Goal: Information Seeking & Learning: Find specific page/section

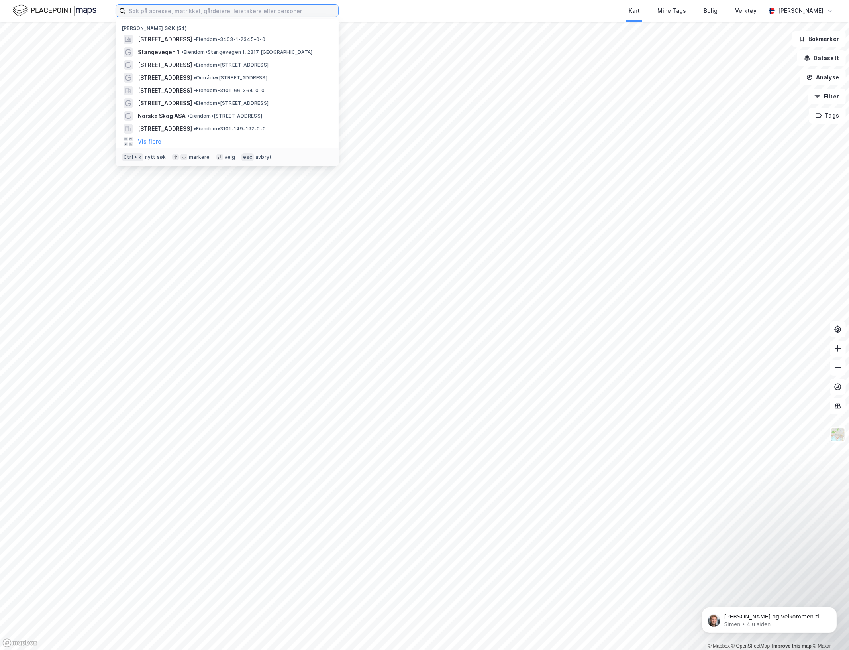
click at [201, 13] on input at bounding box center [232, 11] width 213 height 12
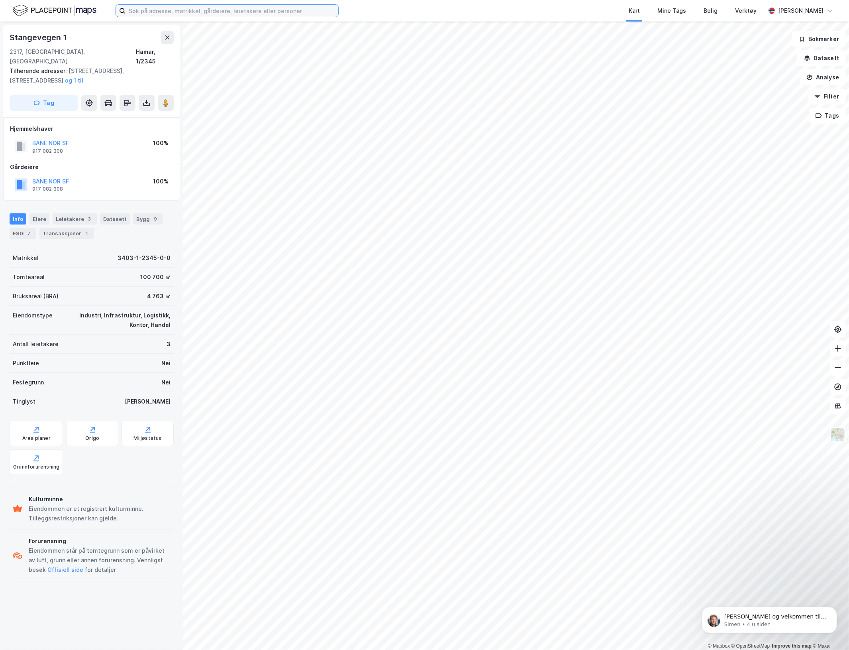
click at [201, 13] on input at bounding box center [232, 11] width 213 height 12
click at [189, 8] on input at bounding box center [232, 11] width 213 height 12
click at [163, 51] on div "Hamar, 1/2345" at bounding box center [155, 56] width 38 height 19
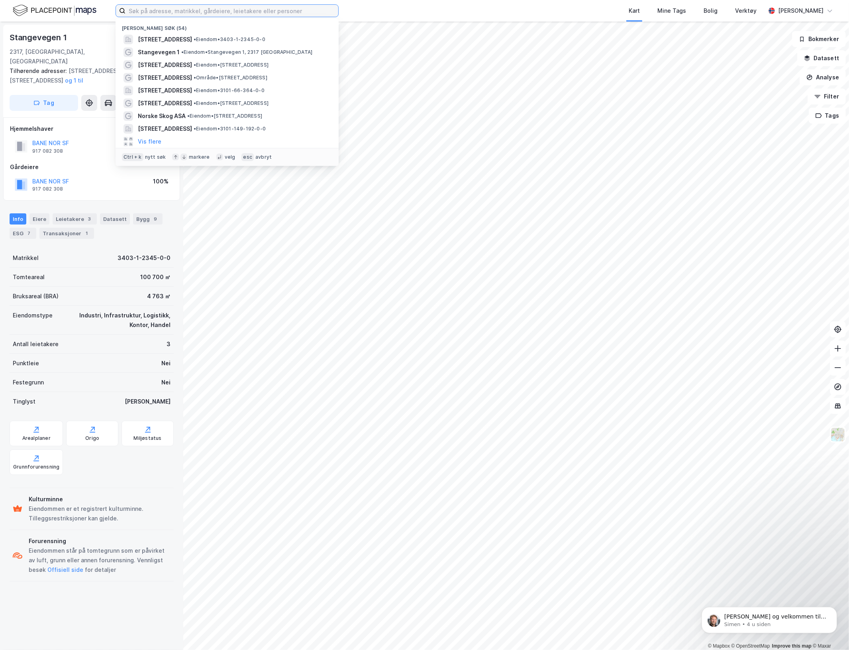
click at [178, 14] on input at bounding box center [232, 11] width 213 height 12
paste input "3403-1-2345-0-0"
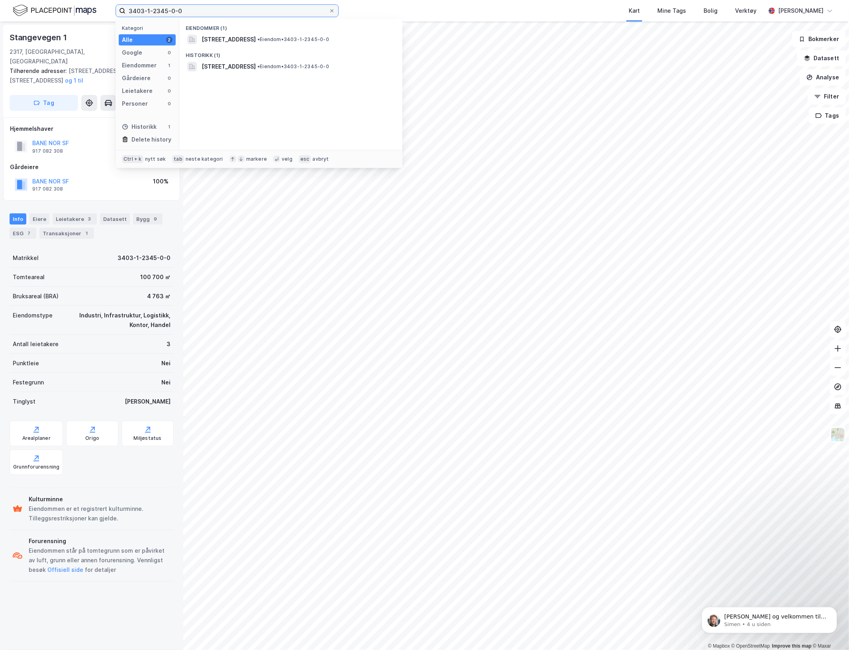
drag, startPoint x: 152, startPoint y: 9, endPoint x: 232, endPoint y: 12, distance: 80.2
click at [232, 12] on input "3403-1-2345-0-0" at bounding box center [227, 11] width 203 height 12
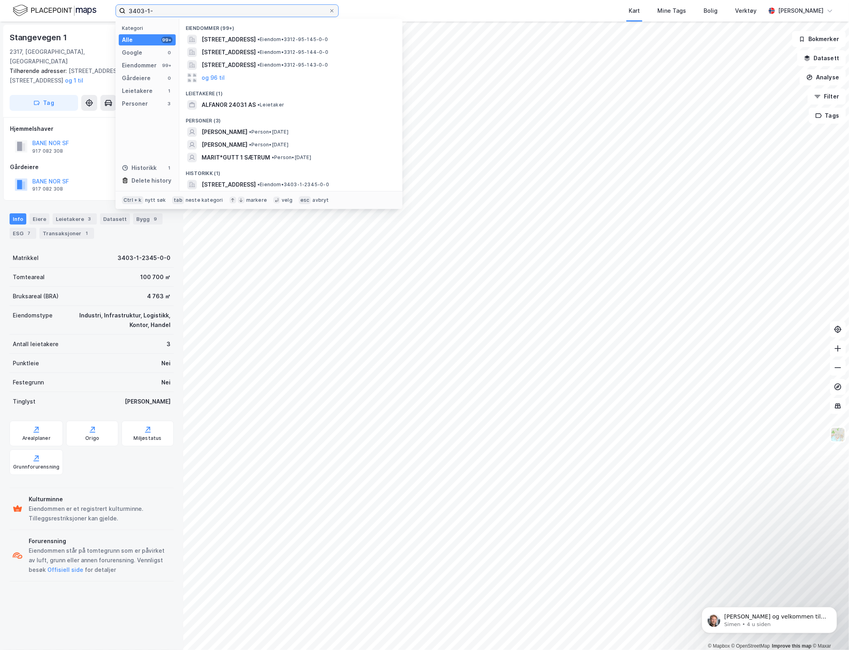
click at [228, 11] on input "3403-1-" at bounding box center [227, 11] width 203 height 12
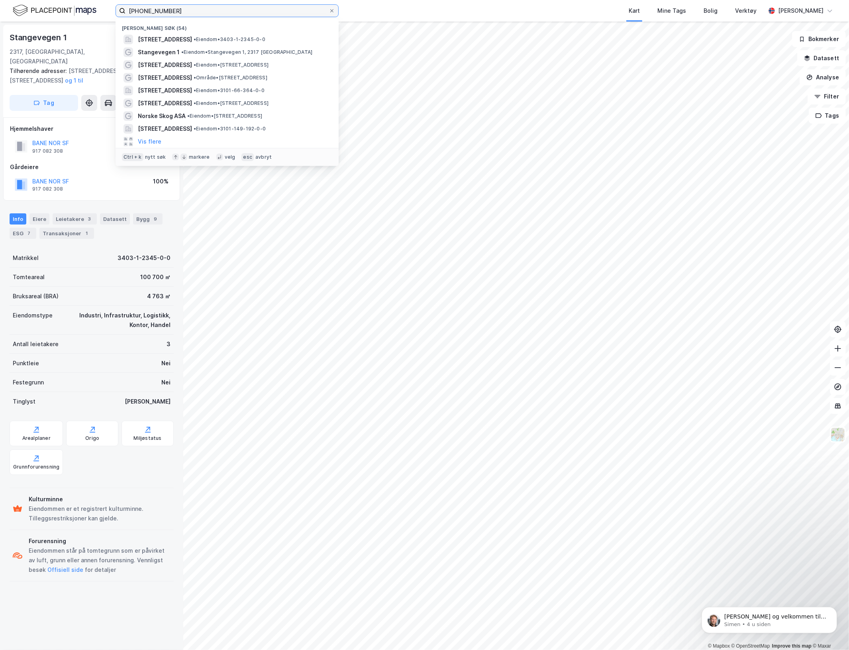
drag, startPoint x: 153, startPoint y: 13, endPoint x: 209, endPoint y: 14, distance: 55.8
click at [209, 14] on input "[PHONE_NUMBER]" at bounding box center [227, 11] width 203 height 12
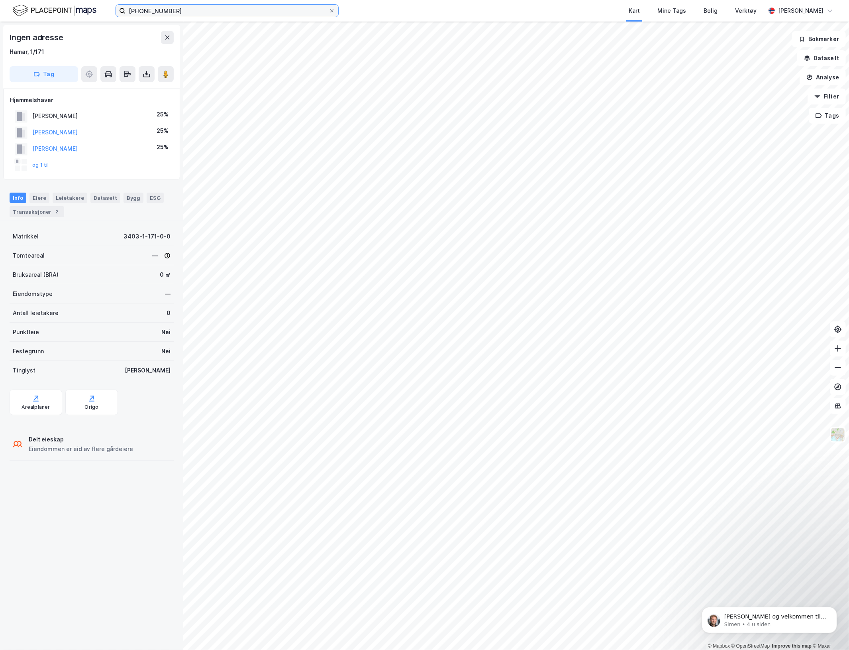
click at [175, 11] on input "[PHONE_NUMBER]" at bounding box center [227, 11] width 203 height 12
click at [33, 407] on div "Arealplaner" at bounding box center [36, 407] width 28 height 6
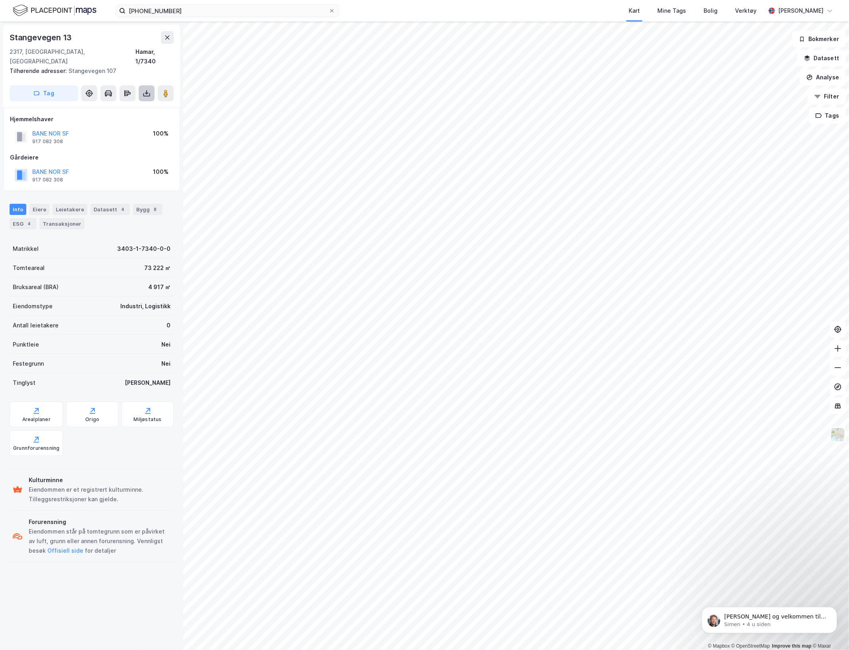
click at [149, 93] on icon at bounding box center [147, 94] width 7 height 3
click at [122, 106] on div "Last ned grunnbok" at bounding box center [107, 109] width 46 height 6
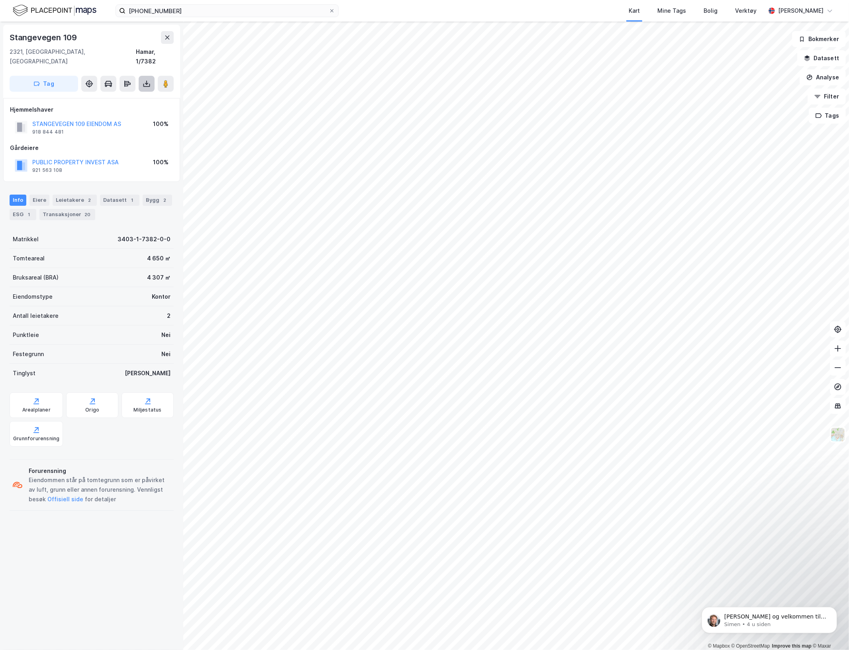
click at [151, 76] on button at bounding box center [147, 84] width 16 height 16
click at [110, 93] on div "Last ned grunnbok" at bounding box center [112, 99] width 85 height 13
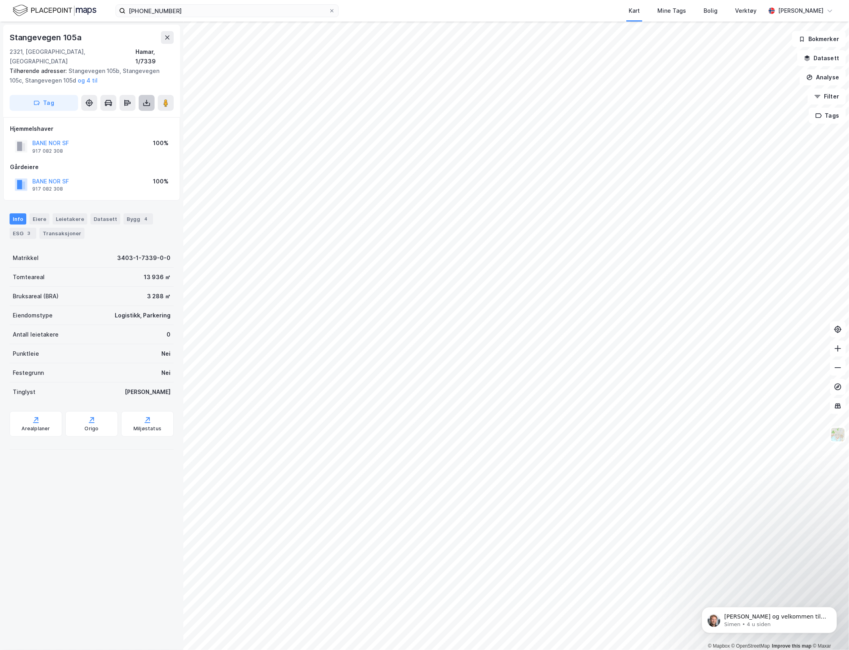
click at [143, 99] on icon at bounding box center [147, 103] width 8 height 8
click at [130, 116] on div "Last ned grunnbok" at bounding box center [107, 119] width 46 height 6
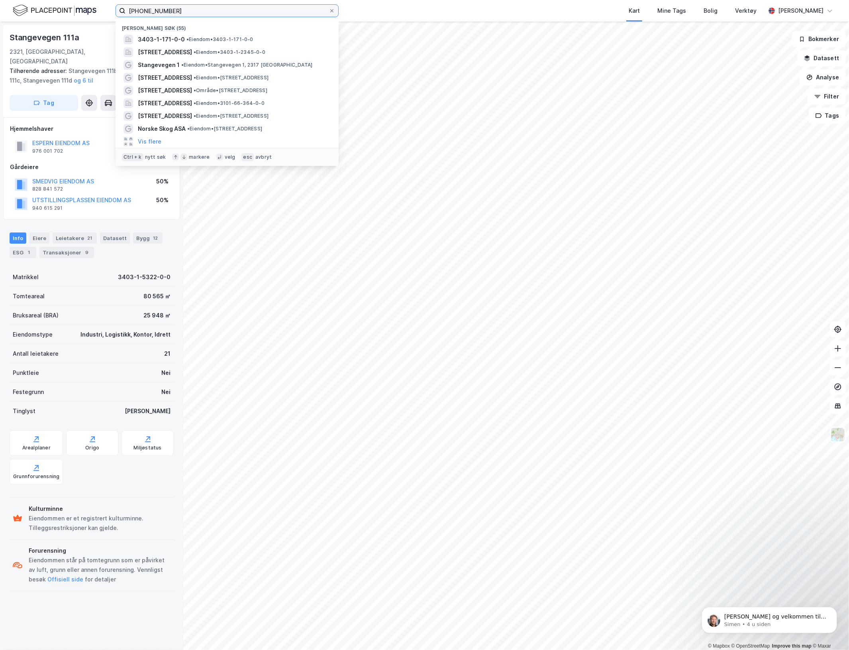
drag, startPoint x: 155, startPoint y: 11, endPoint x: 241, endPoint y: 13, distance: 86.5
click at [241, 13] on input "[PHONE_NUMBER]" at bounding box center [227, 11] width 203 height 12
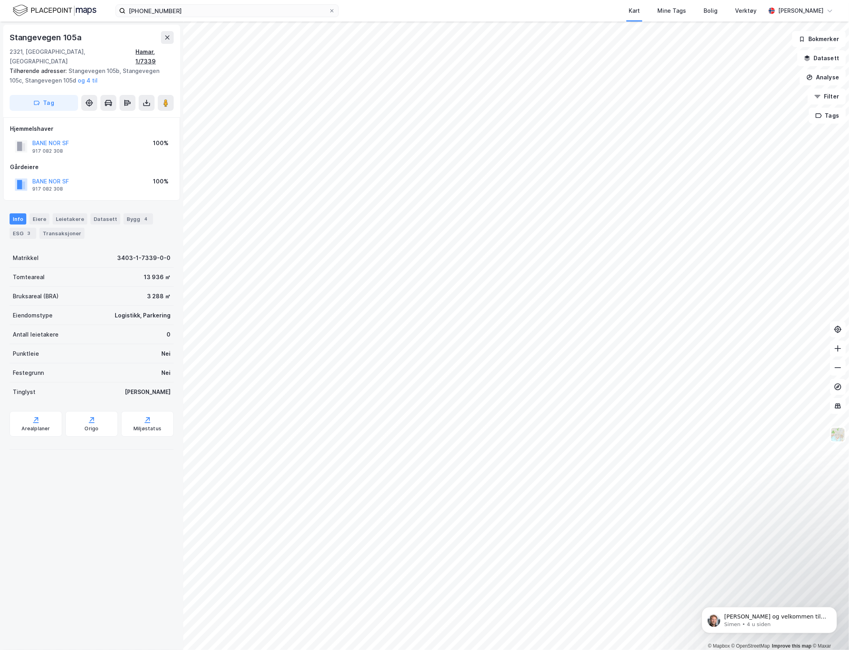
click at [166, 49] on div "Hamar, 1/7339" at bounding box center [155, 56] width 38 height 19
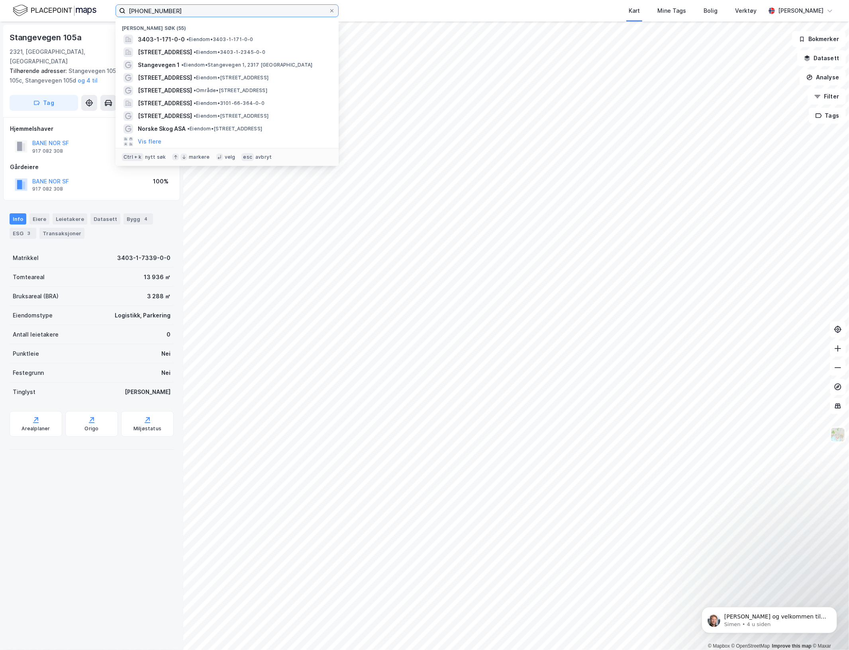
drag, startPoint x: 164, startPoint y: 6, endPoint x: -1, endPoint y: 7, distance: 165.0
click at [0, 7] on html "[PHONE_NUMBER] Nylige søk (55) 3403-1-171-0-0 • Eiendom • 3403-1-171-0-0 Stange…" at bounding box center [424, 325] width 849 height 650
paste input "7339-0-0"
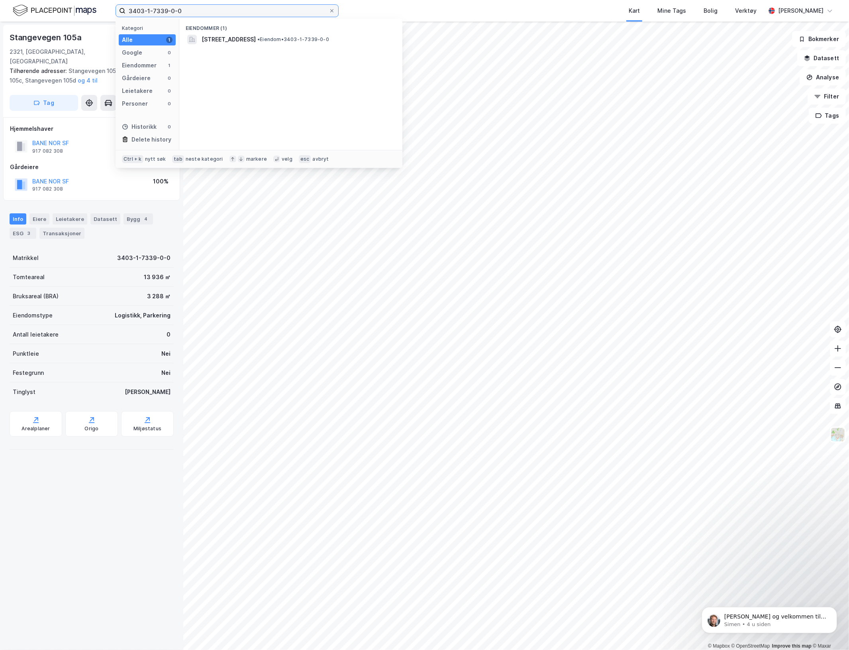
click at [164, 9] on input "3403-1-7339-0-0" at bounding box center [227, 11] width 203 height 12
drag, startPoint x: 161, startPoint y: 12, endPoint x: 265, endPoint y: 14, distance: 104.1
click at [265, 14] on input "3403-1-7339-0-0" at bounding box center [227, 11] width 203 height 12
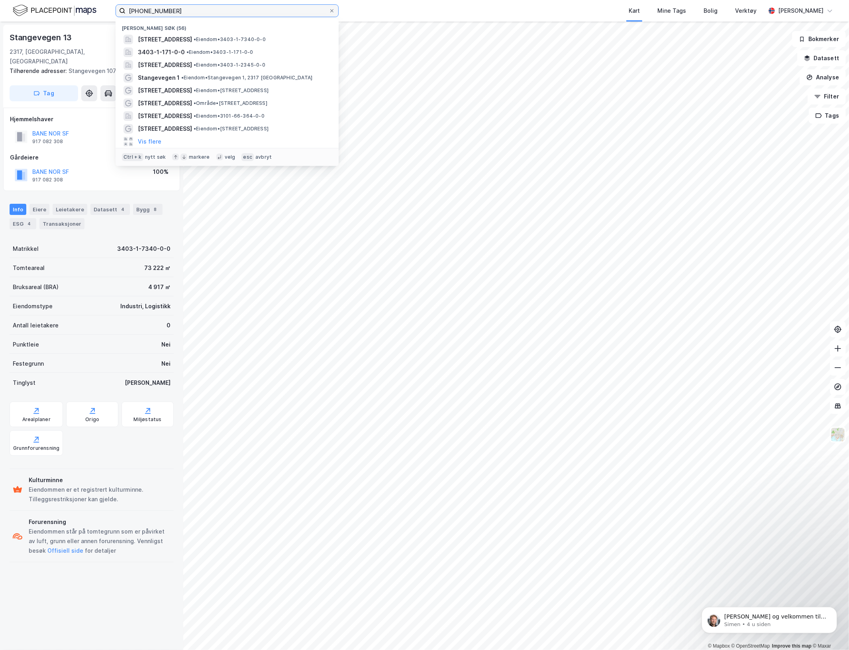
drag, startPoint x: 161, startPoint y: 11, endPoint x: 190, endPoint y: 11, distance: 28.3
click at [190, 11] on input "[PHONE_NUMBER]" at bounding box center [227, 11] width 203 height 12
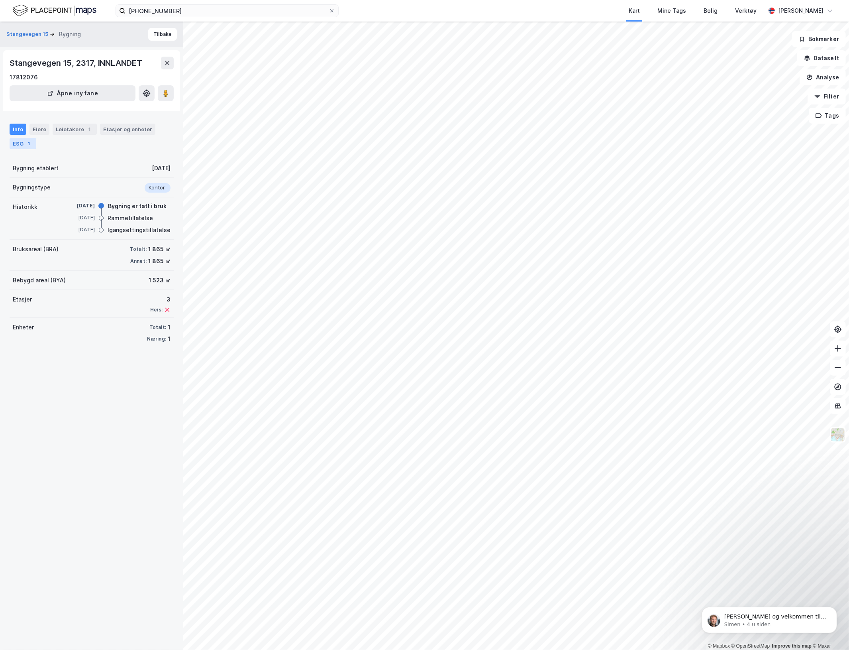
click at [26, 144] on div "1" at bounding box center [29, 144] width 8 height 8
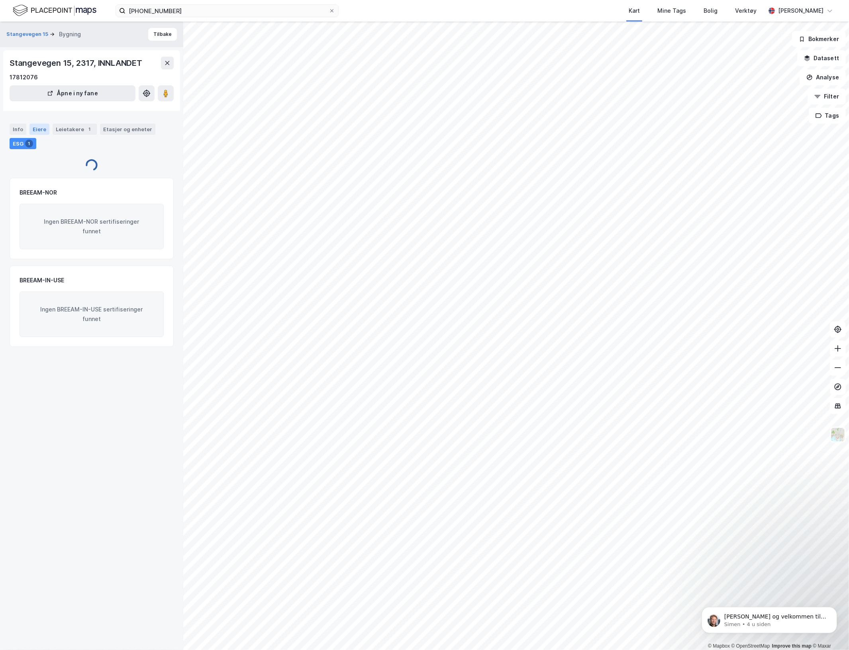
click at [31, 128] on div "Eiere" at bounding box center [39, 129] width 20 height 11
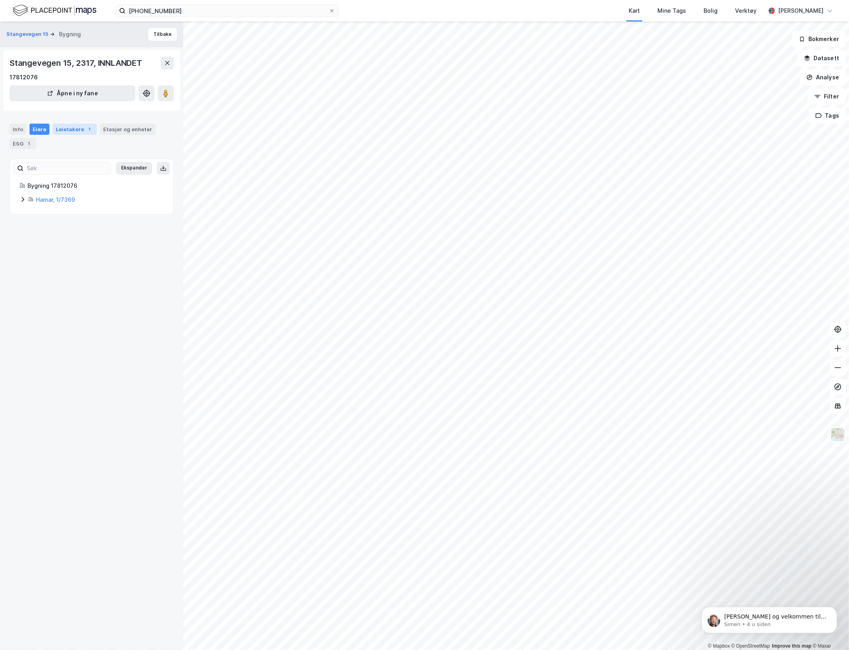
click at [72, 133] on div "Leietakere 1" at bounding box center [75, 129] width 44 height 11
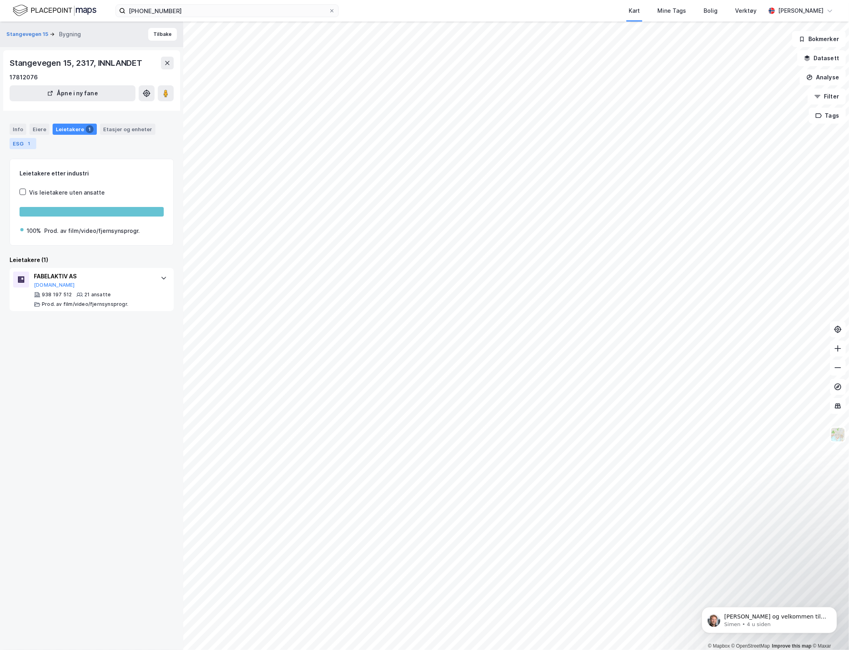
drag, startPoint x: 32, startPoint y: 149, endPoint x: 32, endPoint y: 145, distance: 4.0
click at [32, 149] on div "Info Eiere Leietakere 1 Etasjer og enheter ESG 1" at bounding box center [91, 133] width 183 height 38
click at [30, 146] on div "1" at bounding box center [29, 144] width 8 height 8
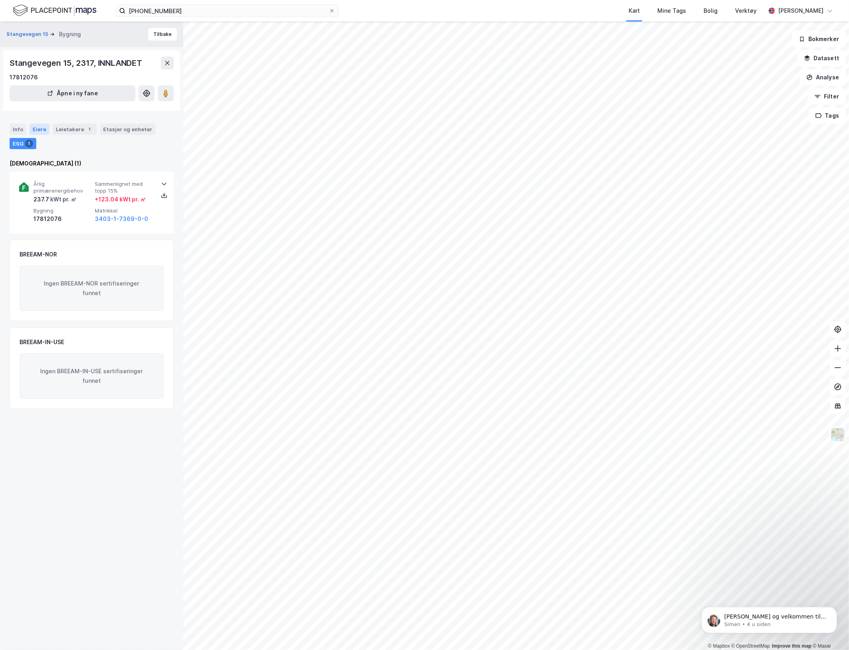
click at [41, 134] on div "Eiere" at bounding box center [39, 129] width 20 height 11
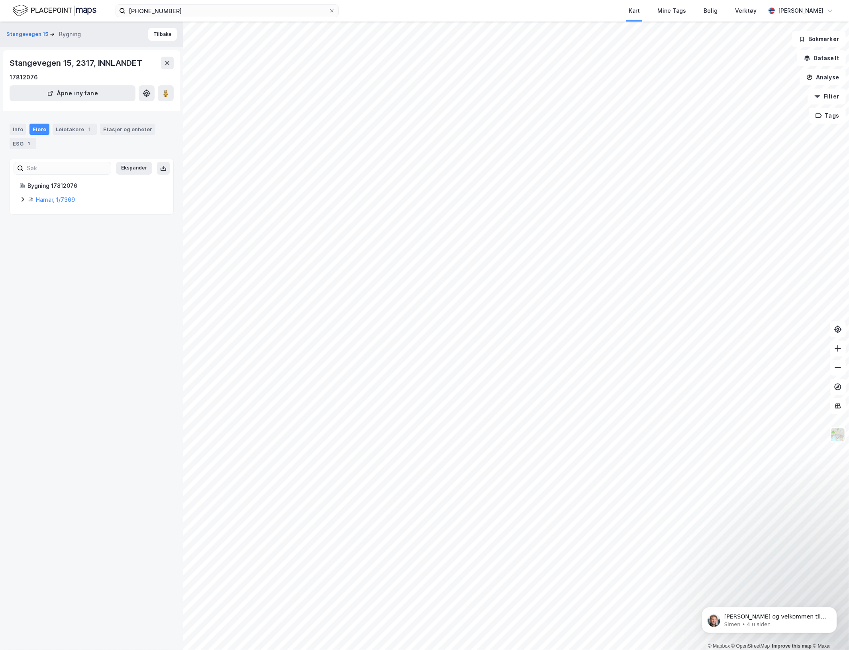
click at [22, 197] on icon at bounding box center [23, 199] width 6 height 6
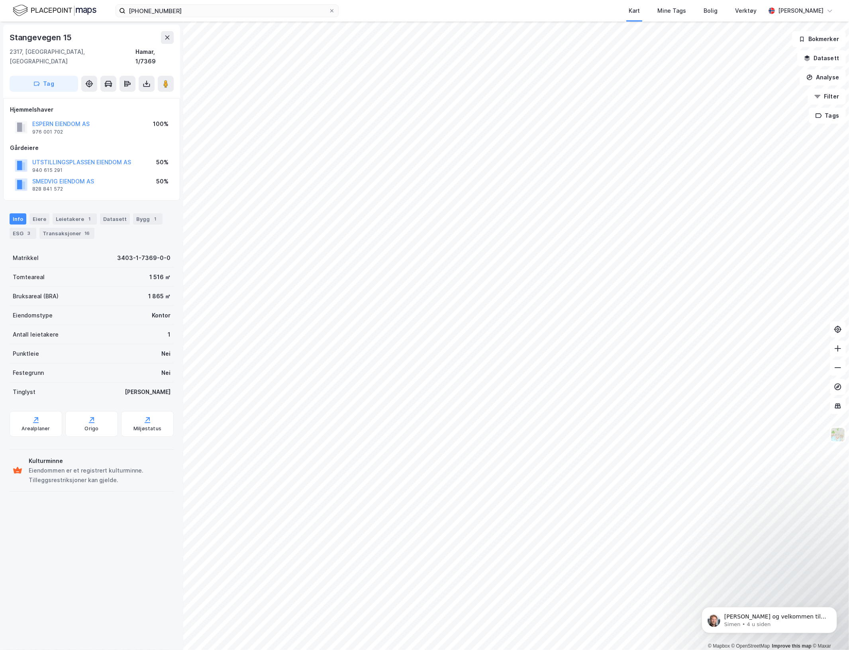
click at [849, 319] on html "[PHONE_NUMBER] Kart Mine Tags Bolig Verktøy [PERSON_NAME] © Mapbox © OpenStreet…" at bounding box center [424, 325] width 849 height 650
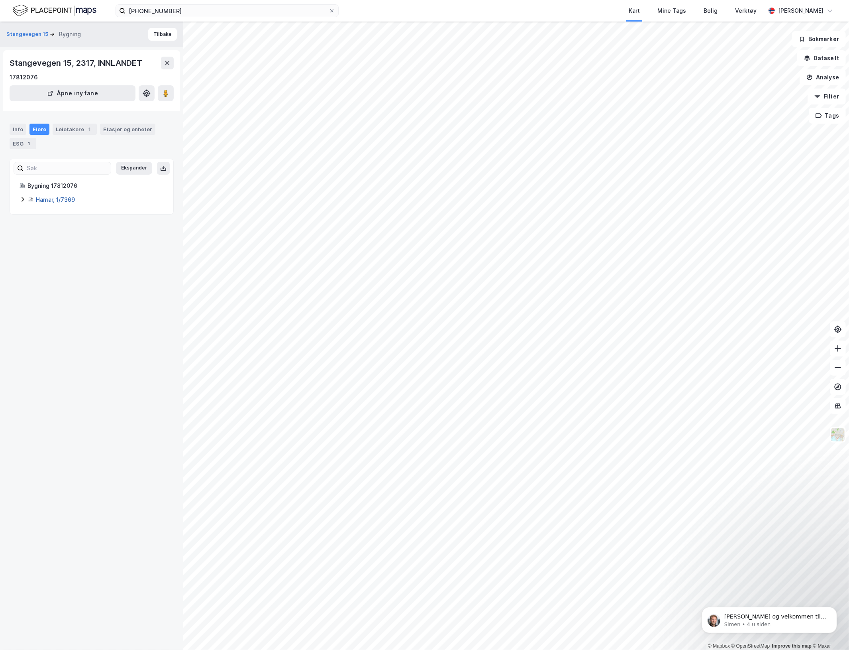
click at [58, 199] on link "Hamar, 1/7369" at bounding box center [55, 199] width 39 height 7
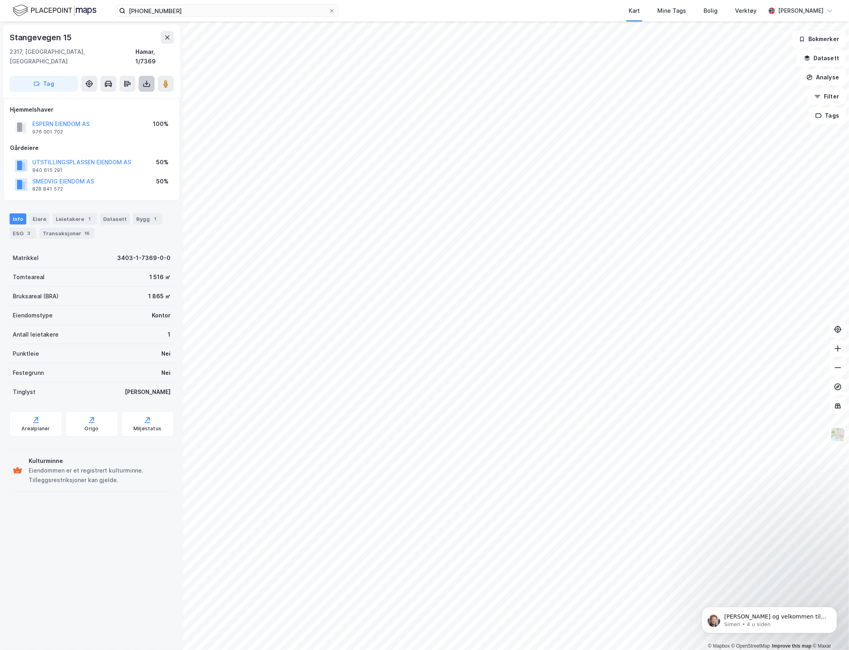
click at [149, 84] on icon at bounding box center [147, 85] width 7 height 3
click at [116, 96] on div "Last ned grunnbok" at bounding box center [107, 99] width 46 height 6
click at [35, 213] on div "Eiere" at bounding box center [39, 218] width 20 height 11
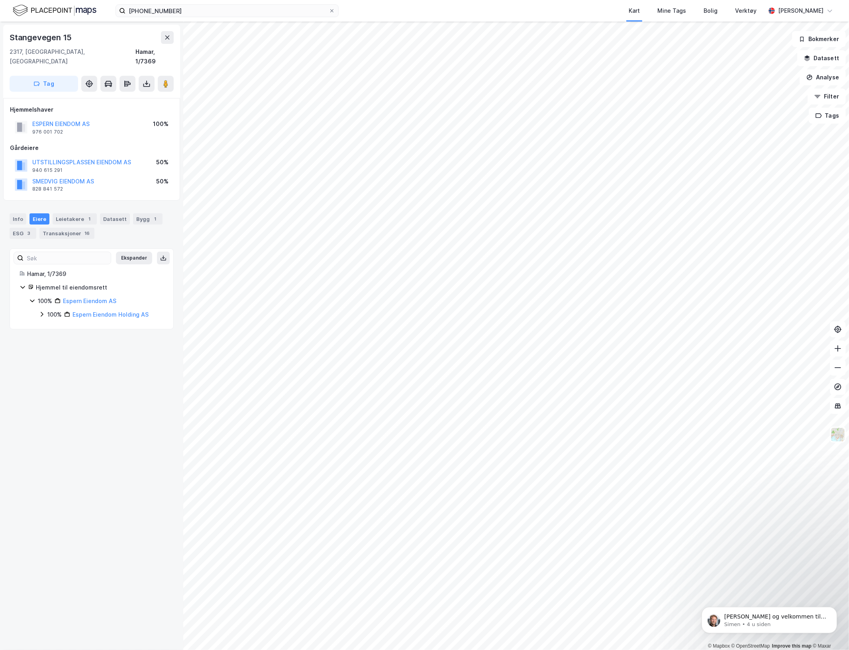
click at [44, 311] on icon at bounding box center [42, 314] width 6 height 6
click at [33, 297] on icon at bounding box center [32, 300] width 6 height 6
click at [41, 311] on icon at bounding box center [42, 314] width 6 height 6
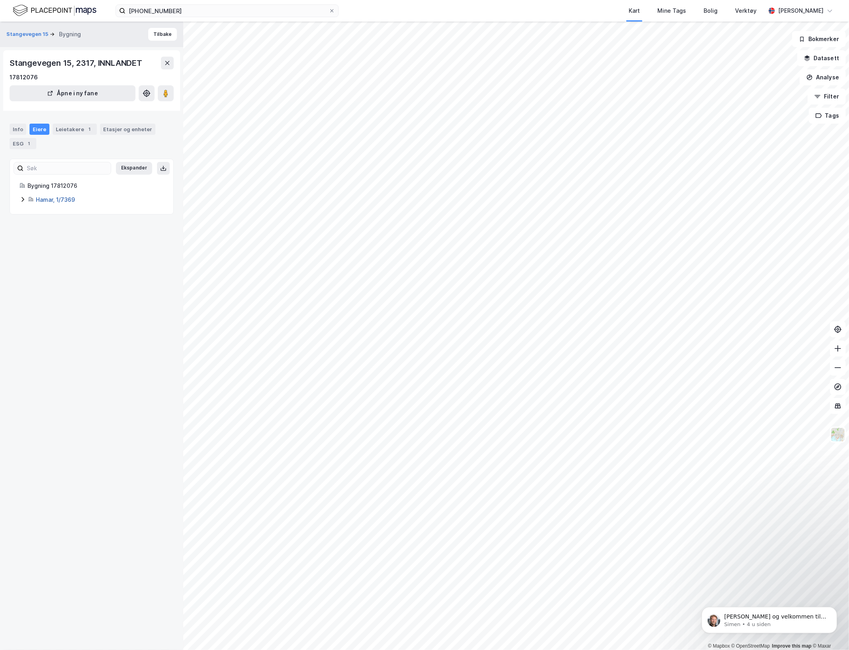
click at [66, 200] on link "Hamar, 1/7369" at bounding box center [55, 199] width 39 height 7
click at [18, 126] on div "Info" at bounding box center [18, 129] width 17 height 11
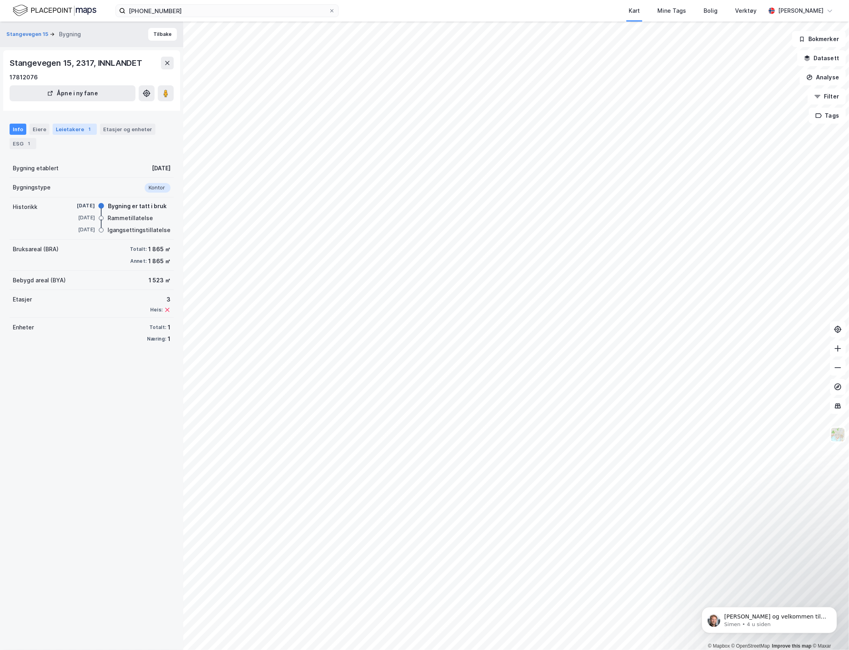
click at [70, 132] on div "Leietakere 1" at bounding box center [75, 129] width 44 height 11
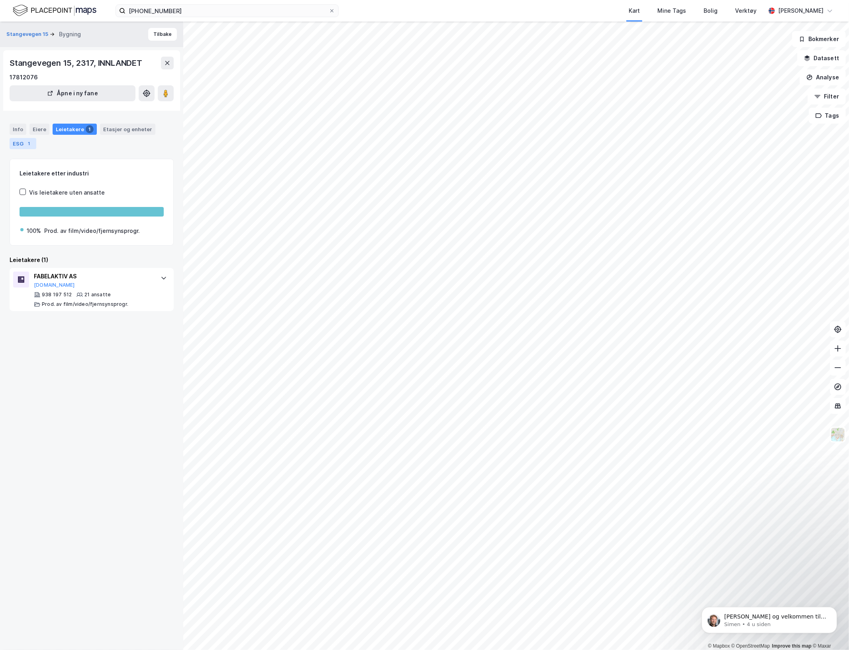
click at [26, 142] on div "1" at bounding box center [29, 144] width 8 height 8
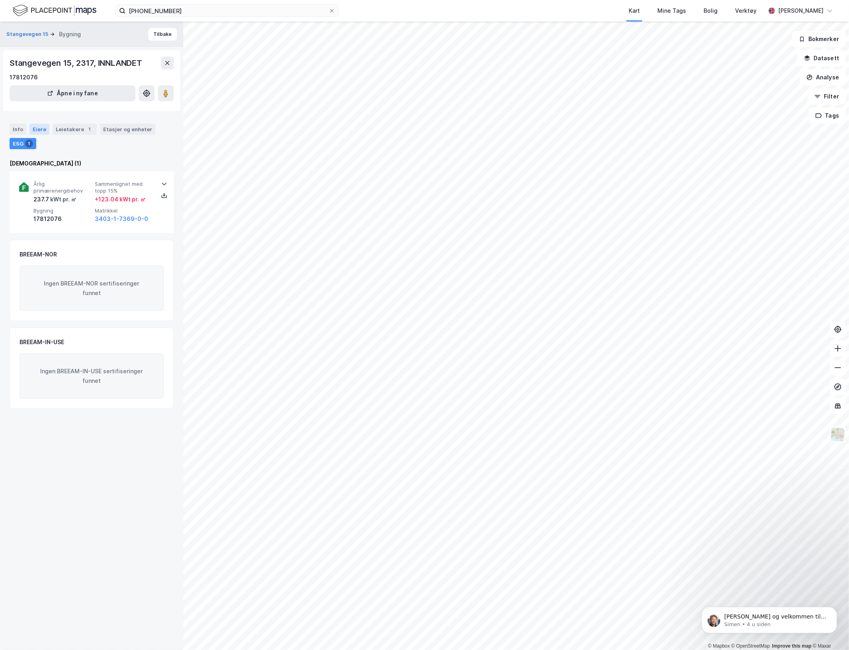
click at [37, 132] on div "Eiere" at bounding box center [39, 129] width 20 height 11
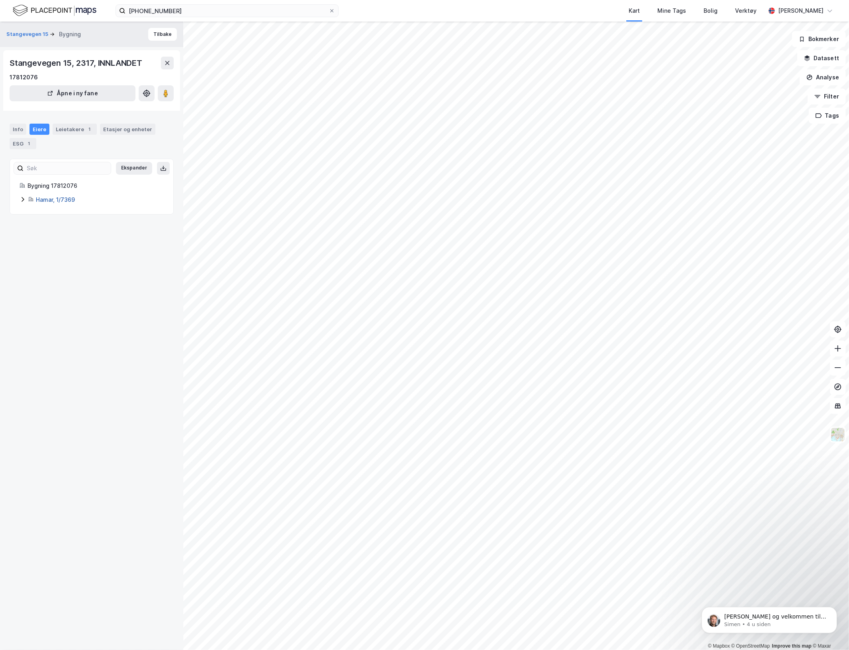
click at [40, 200] on link "Hamar, 1/7369" at bounding box center [55, 199] width 39 height 7
click at [44, 204] on div "Hamar, 1/7369" at bounding box center [100, 200] width 128 height 10
click at [54, 240] on icon at bounding box center [51, 240] width 6 height 6
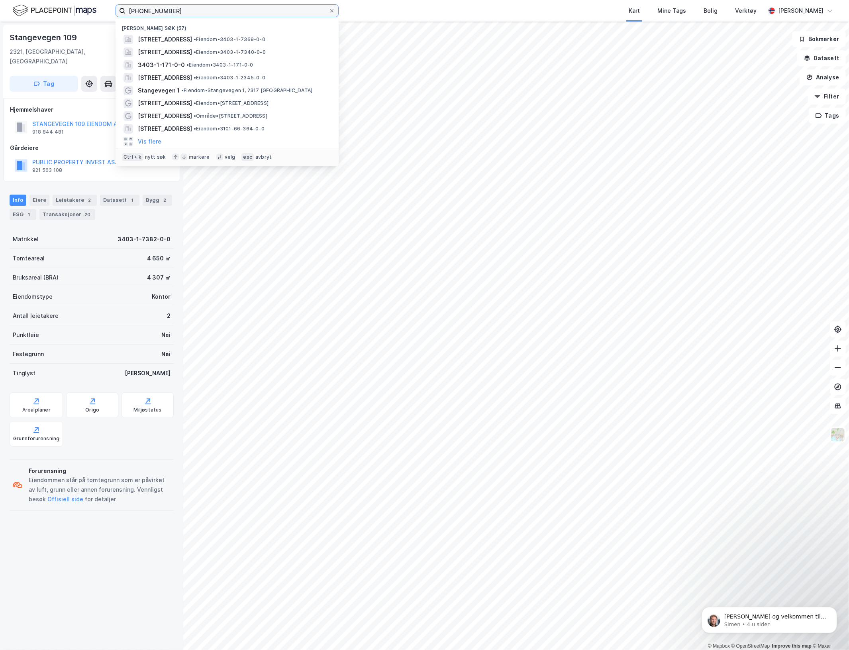
drag, startPoint x: 160, startPoint y: 9, endPoint x: 211, endPoint y: 16, distance: 51.9
click at [211, 16] on input "[PHONE_NUMBER]" at bounding box center [227, 11] width 203 height 12
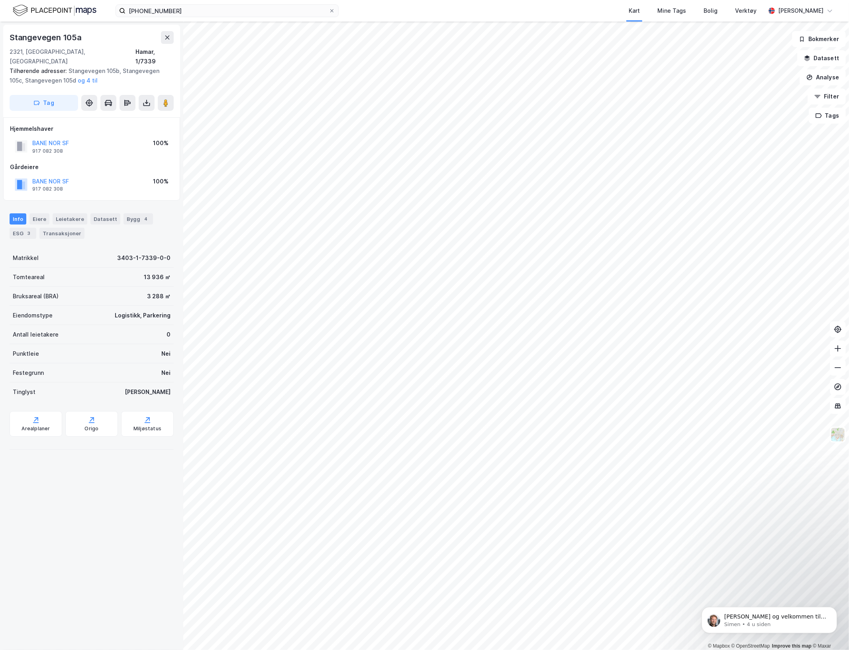
click at [77, 184] on div "© Mapbox © OpenStreetMap Improve this map © [GEOGRAPHIC_DATA], 1/7339 Tilhørend…" at bounding box center [424, 336] width 849 height 628
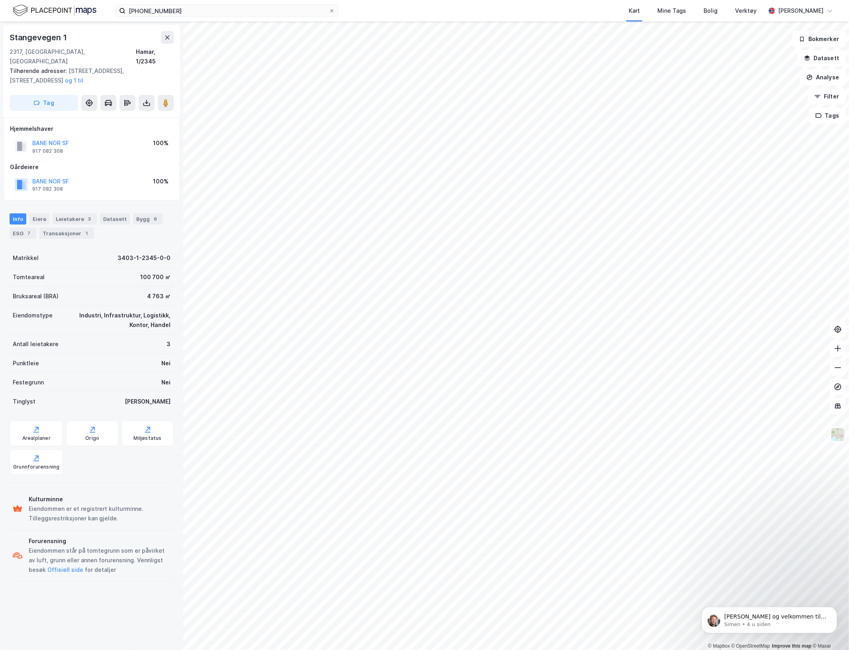
click at [849, 479] on html "[PHONE_NUMBER] Kart Mine Tags Bolig Verktøy [PERSON_NAME] © Mapbox © OpenStreet…" at bounding box center [424, 325] width 849 height 650
click at [110, 88] on div "© Mapbox © OpenStreetMap Improve this map © Maxar Stangevegen 1 [GEOGRAPHIC_DAT…" at bounding box center [424, 336] width 849 height 628
click at [0, 0] on button "og 1 til" at bounding box center [0, 0] width 0 height 0
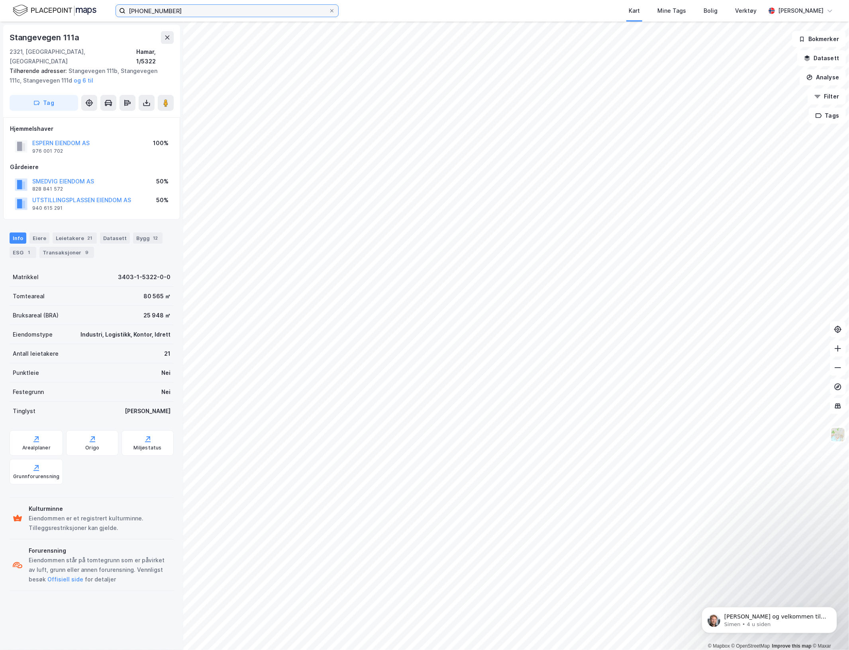
click at [171, 11] on input "[PHONE_NUMBER]" at bounding box center [227, 11] width 203 height 12
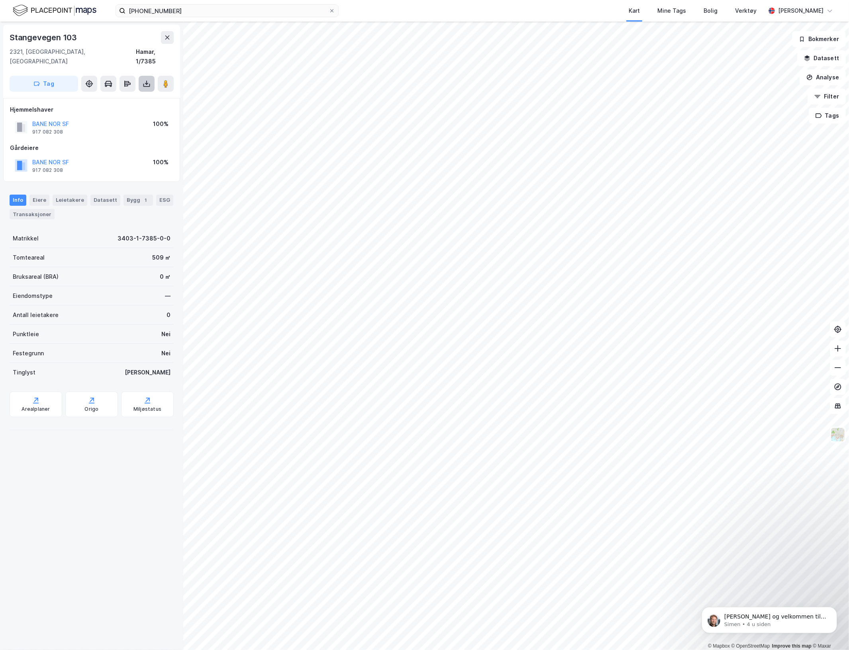
click at [145, 80] on icon at bounding box center [147, 84] width 8 height 8
click at [116, 96] on div "Last ned grunnbok" at bounding box center [107, 99] width 46 height 6
click at [165, 51] on div "Hamar, 1/7385" at bounding box center [155, 56] width 38 height 19
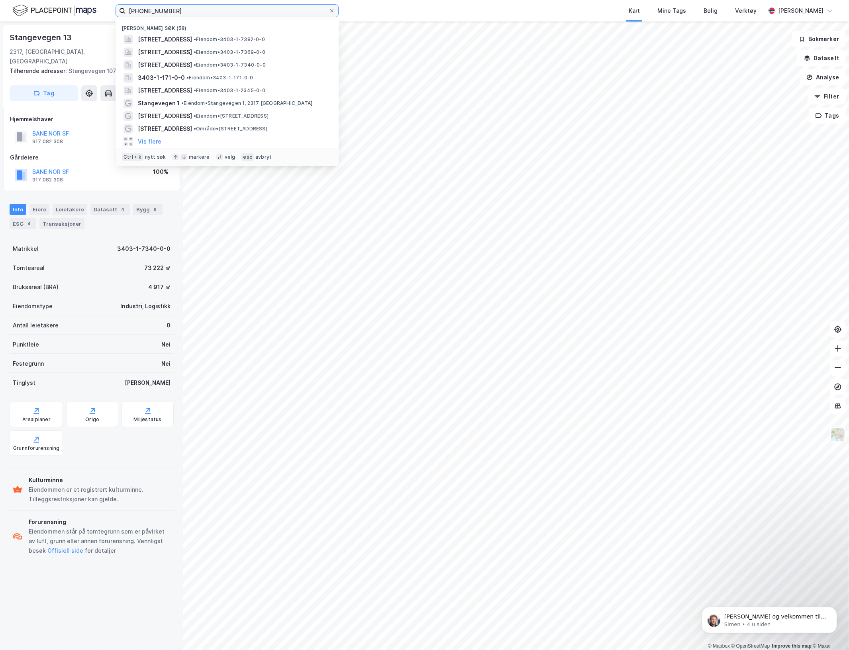
drag, startPoint x: 153, startPoint y: 9, endPoint x: 203, endPoint y: 18, distance: 50.7
click at [203, 17] on div "[PHONE_NUMBER] Nylige søk (58) Stangevegen 109, 2321, [GEOGRAPHIC_DATA], [GEOGR…" at bounding box center [227, 10] width 223 height 13
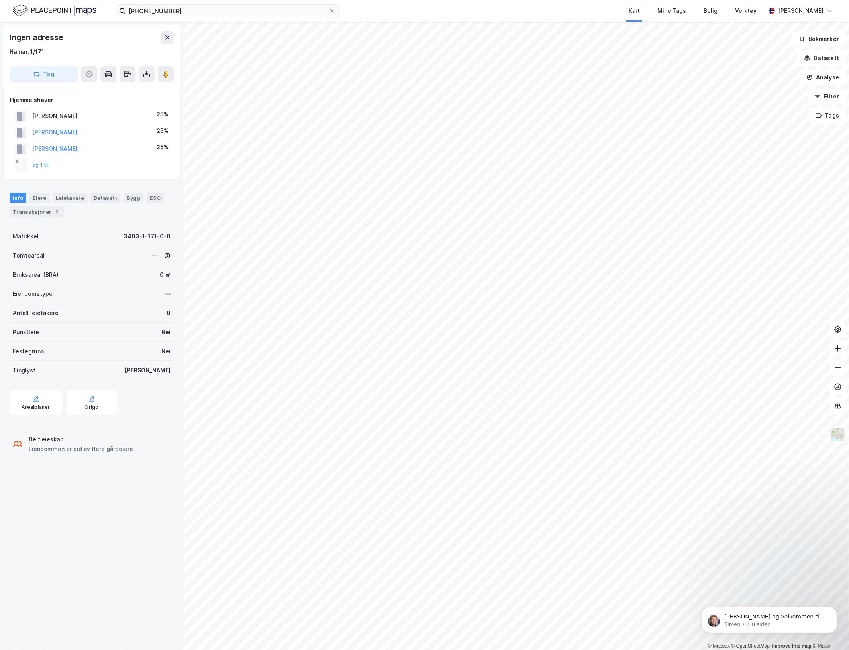
click at [68, 114] on div "[PERSON_NAME]" at bounding box center [54, 116] width 45 height 10
click at [0, 0] on button "[PERSON_NAME]" at bounding box center [0, 0] width 0 height 0
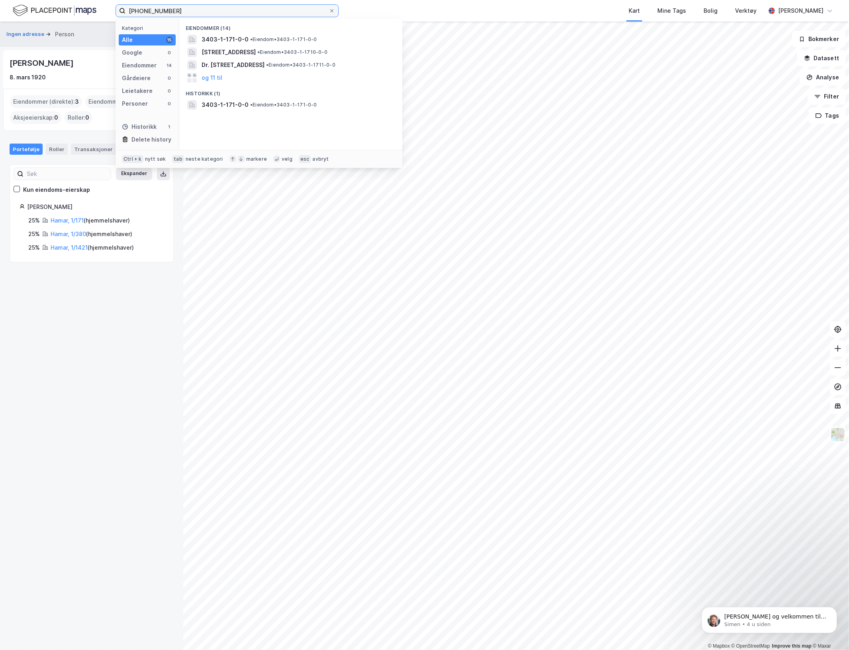
click at [171, 13] on input "[PHONE_NUMBER]" at bounding box center [227, 11] width 203 height 12
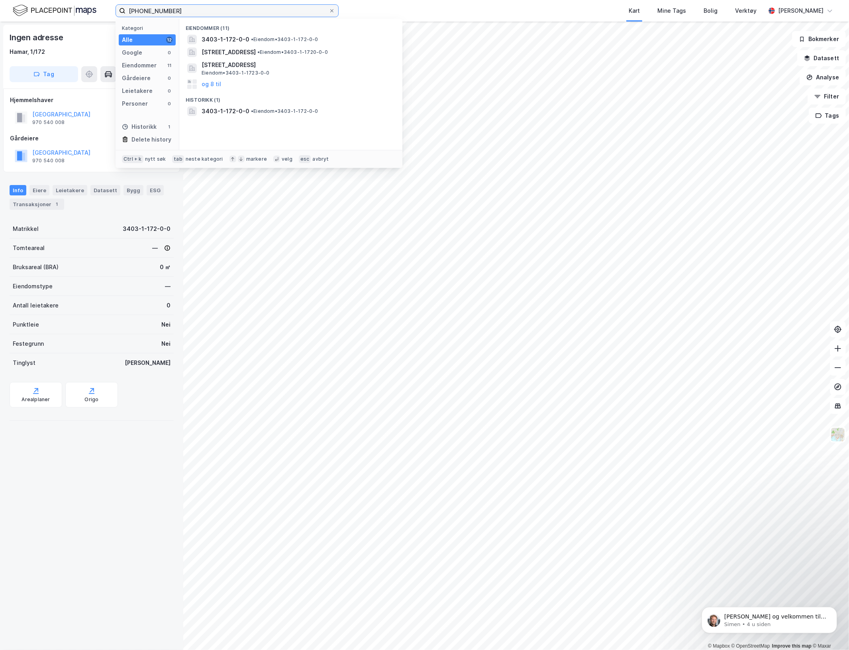
click at [159, 9] on input "[PHONE_NUMBER]" at bounding box center [227, 11] width 203 height 12
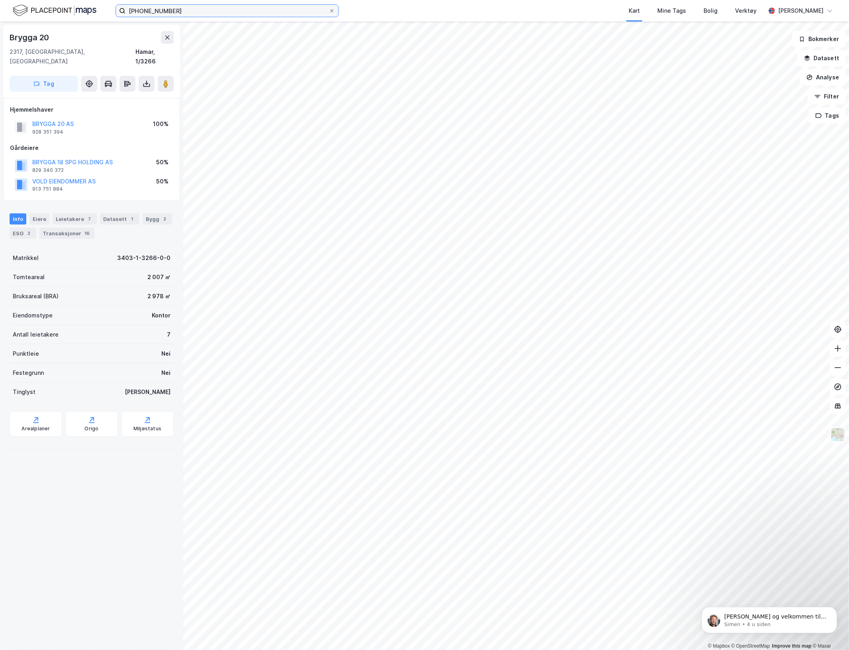
click at [177, 11] on input "[PHONE_NUMBER]" at bounding box center [227, 11] width 203 height 12
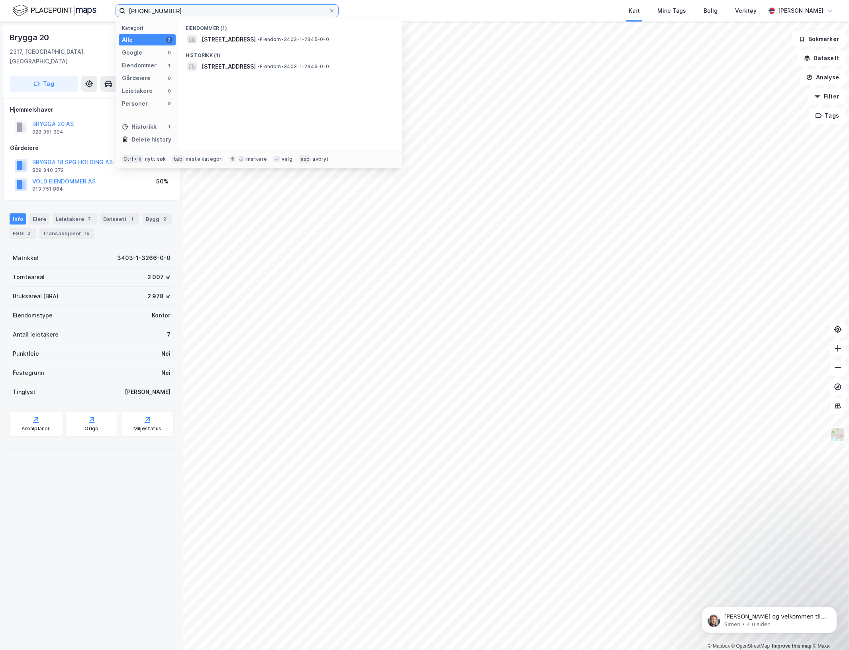
click at [160, 10] on input "[PHONE_NUMBER]" at bounding box center [227, 11] width 203 height 12
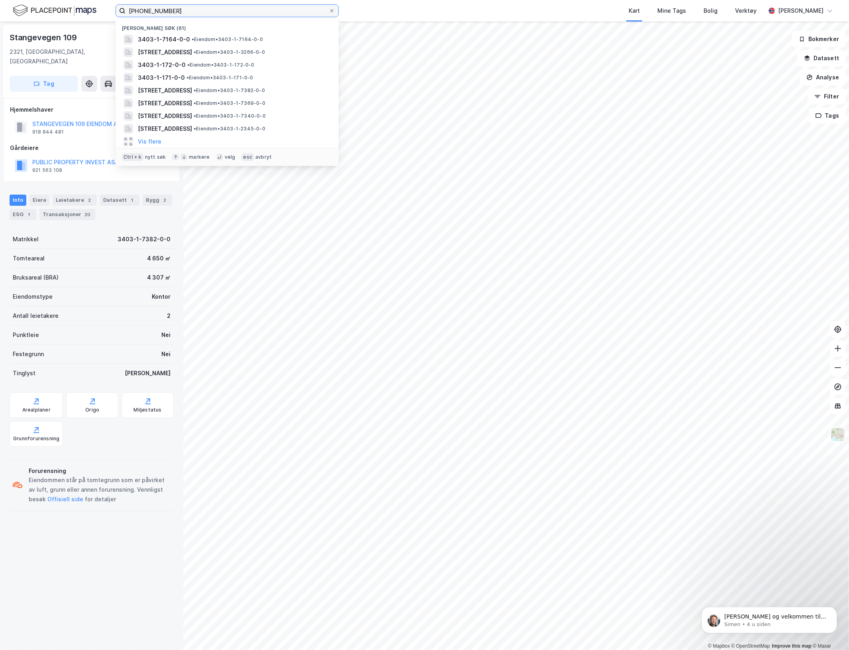
drag, startPoint x: 154, startPoint y: 11, endPoint x: 219, endPoint y: 13, distance: 65.0
click at [219, 13] on input "[PHONE_NUMBER]" at bounding box center [227, 11] width 203 height 12
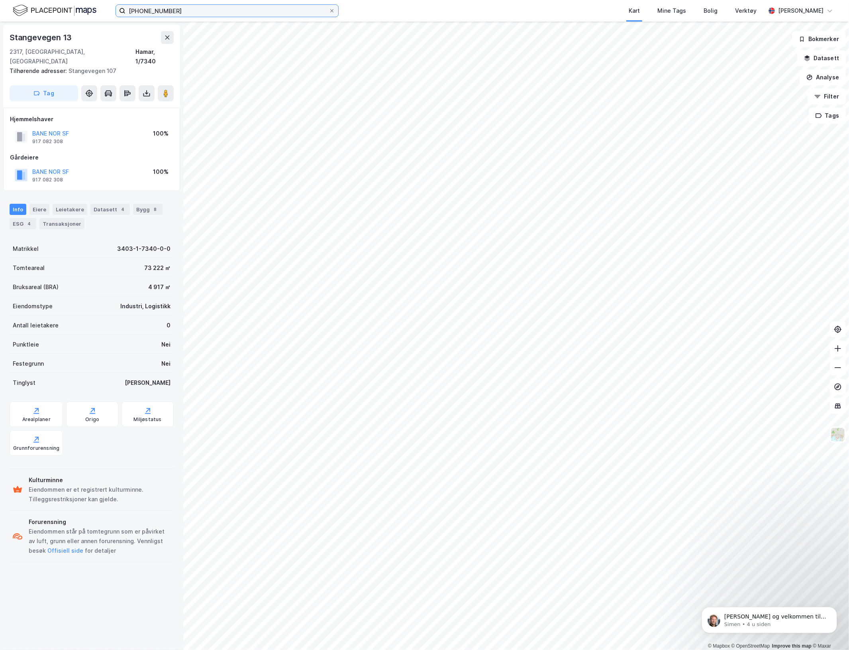
click at [260, 15] on input "[PHONE_NUMBER]" at bounding box center [227, 11] width 203 height 12
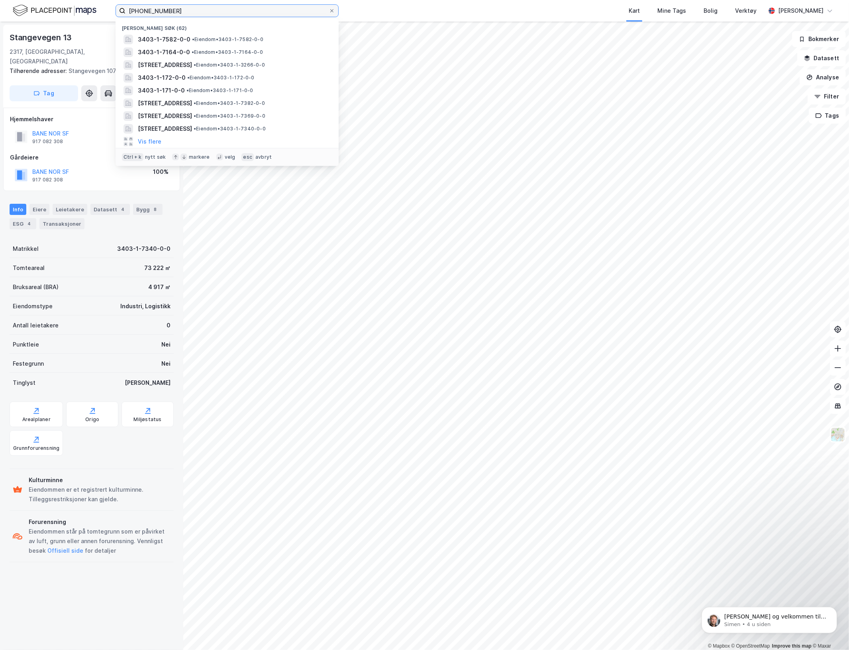
click at [260, 15] on input "[PHONE_NUMBER]" at bounding box center [227, 11] width 203 height 12
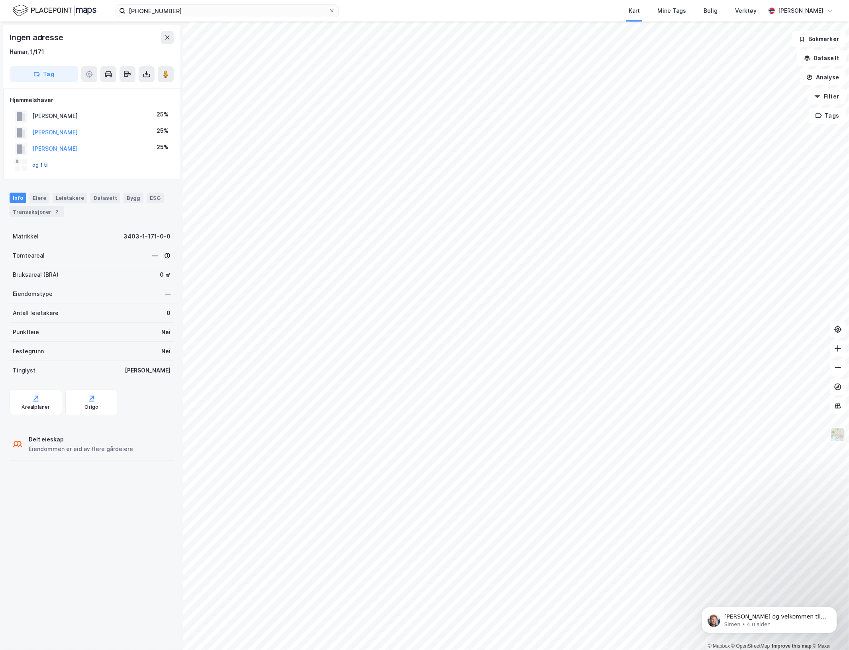
click at [0, 0] on button "og 1 til" at bounding box center [0, 0] width 0 height 0
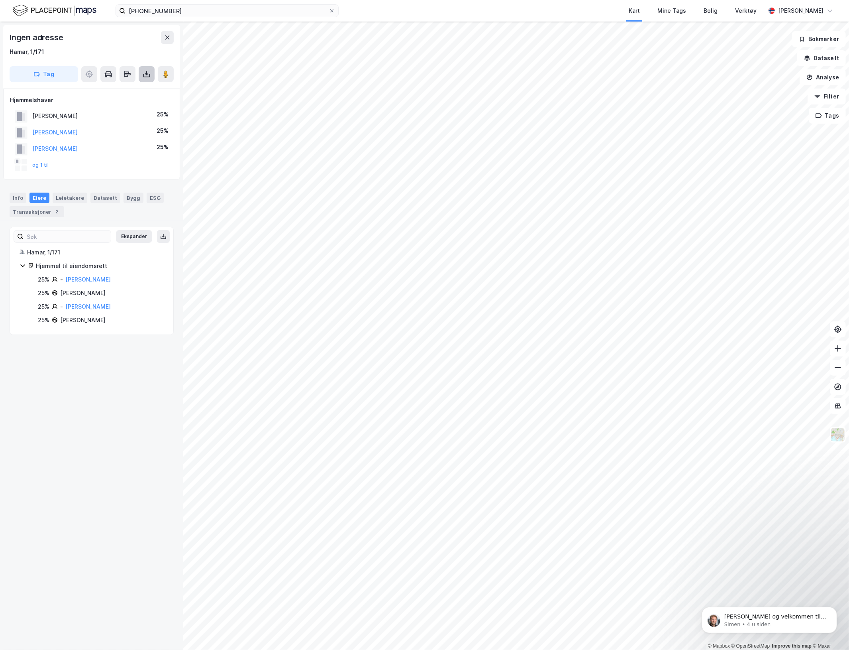
click at [151, 73] on button at bounding box center [147, 74] width 16 height 16
click at [120, 88] on div "Last ned grunnbok" at bounding box center [107, 90] width 46 height 6
click at [160, 9] on input "[PHONE_NUMBER]" at bounding box center [227, 11] width 203 height 12
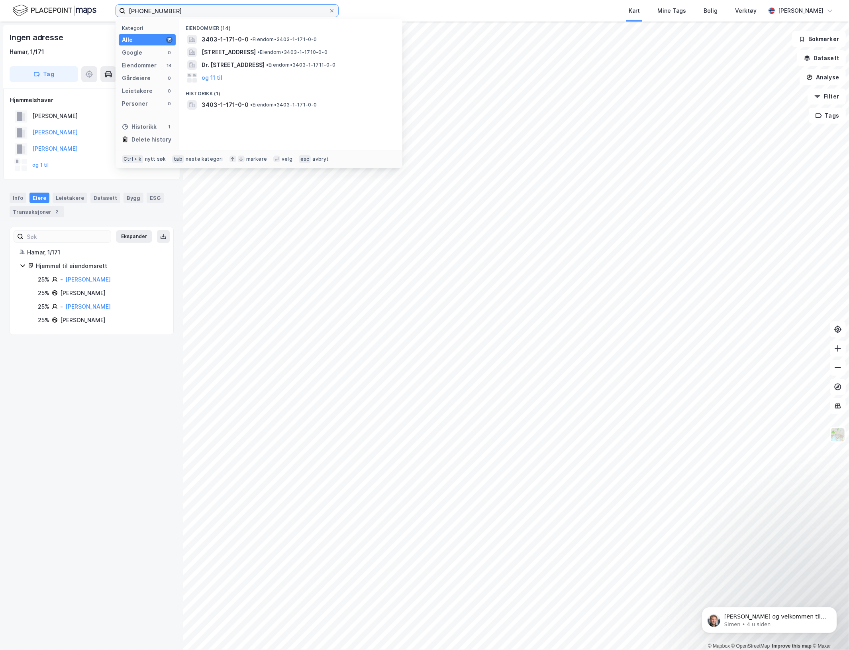
click at [160, 9] on input "[PHONE_NUMBER]" at bounding box center [227, 11] width 203 height 12
click at [265, 10] on input "[PHONE_NUMBER]" at bounding box center [227, 11] width 203 height 12
click at [164, 7] on input "[PHONE_NUMBER]" at bounding box center [227, 11] width 203 height 12
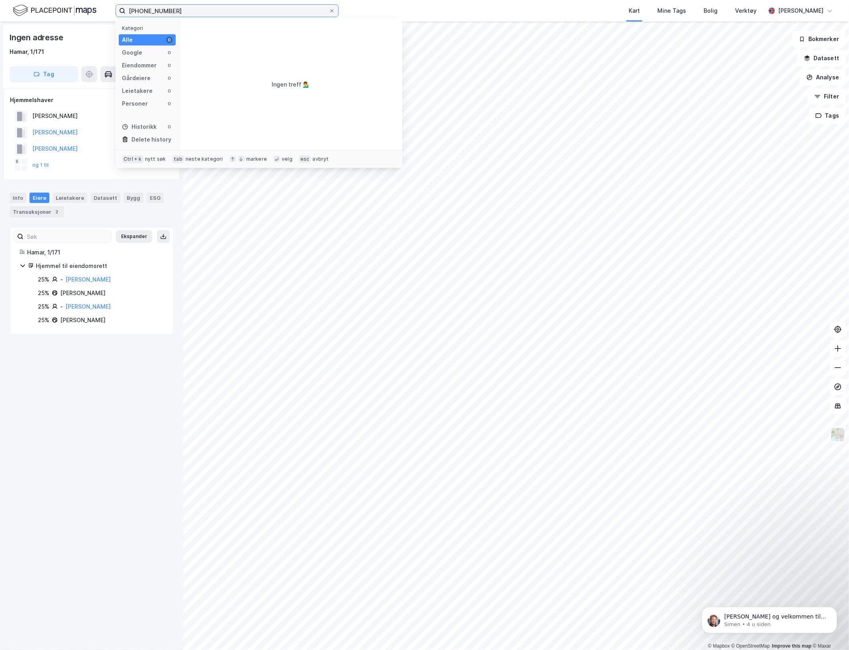
click at [164, 7] on input "[PHONE_NUMBER]" at bounding box center [227, 11] width 203 height 12
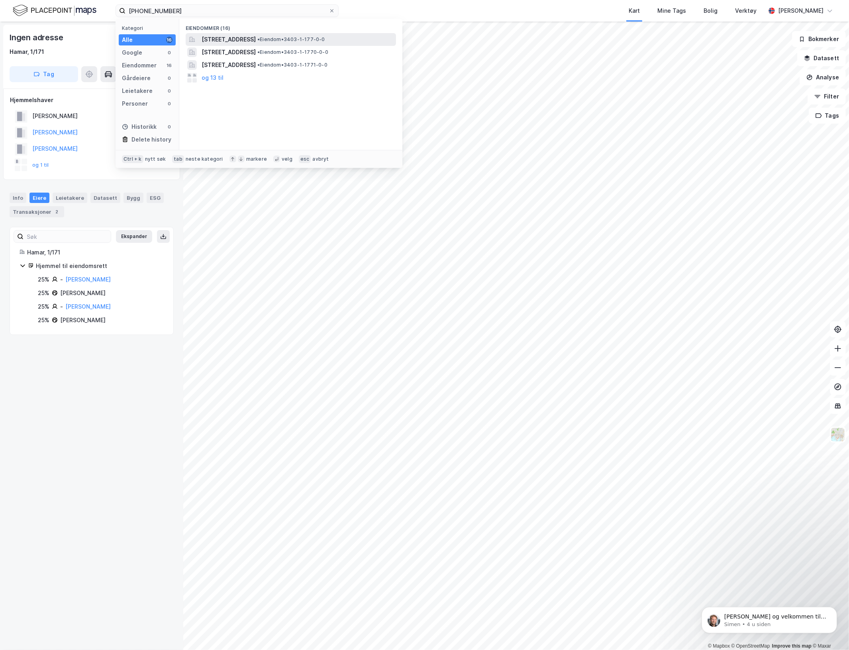
click at [212, 41] on span "[STREET_ADDRESS]" at bounding box center [229, 40] width 54 height 10
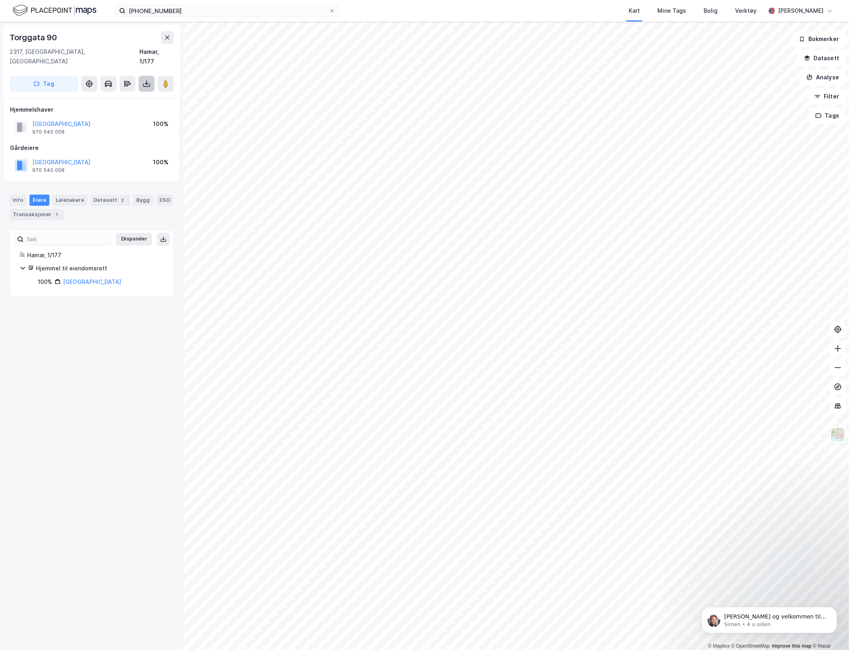
click at [142, 76] on button at bounding box center [147, 84] width 16 height 16
click at [129, 96] on div "Last ned grunnbok" at bounding box center [107, 99] width 46 height 6
click at [159, 11] on input "[PHONE_NUMBER]" at bounding box center [227, 11] width 203 height 12
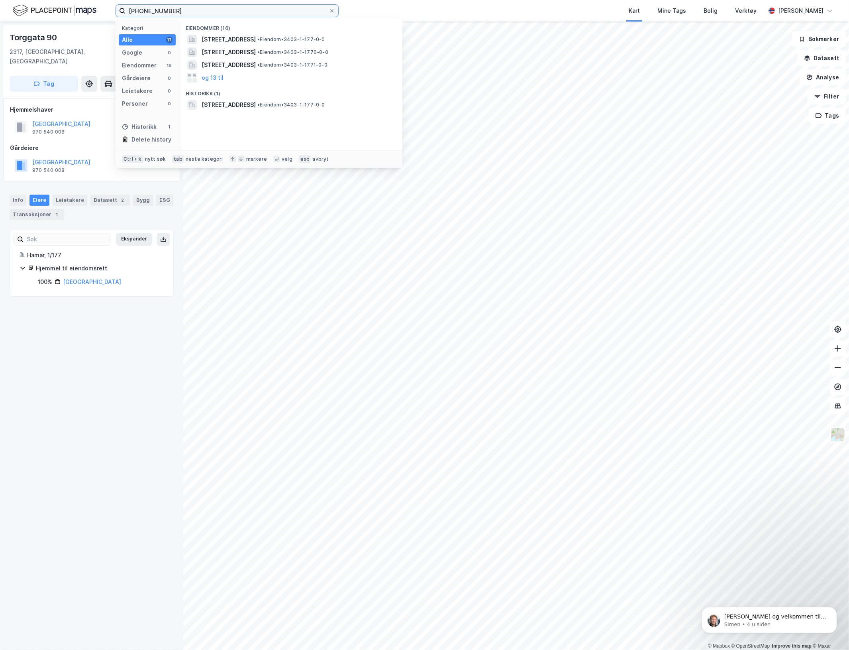
click at [159, 11] on input "[PHONE_NUMBER]" at bounding box center [227, 11] width 203 height 12
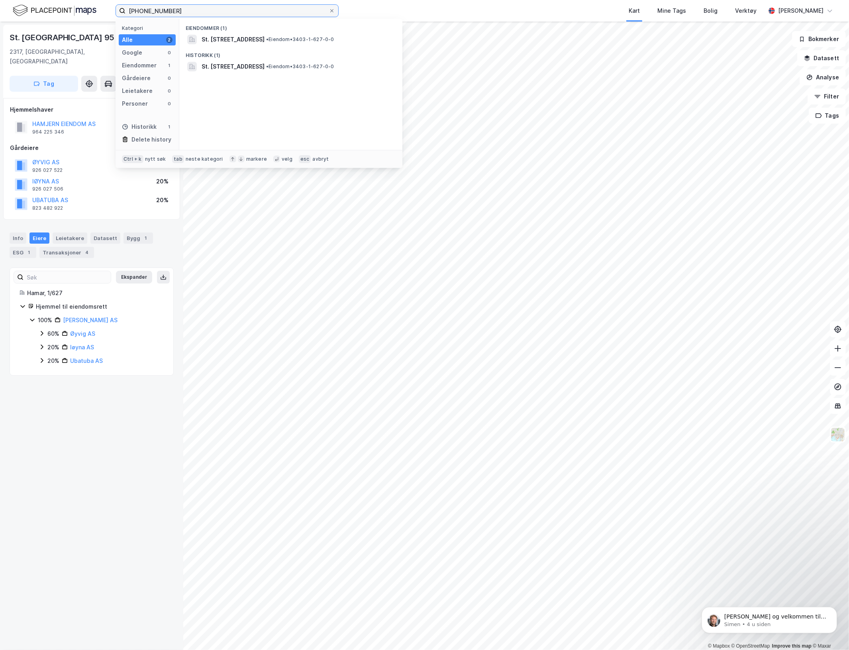
click at [169, 7] on input "[PHONE_NUMBER]" at bounding box center [227, 11] width 203 height 12
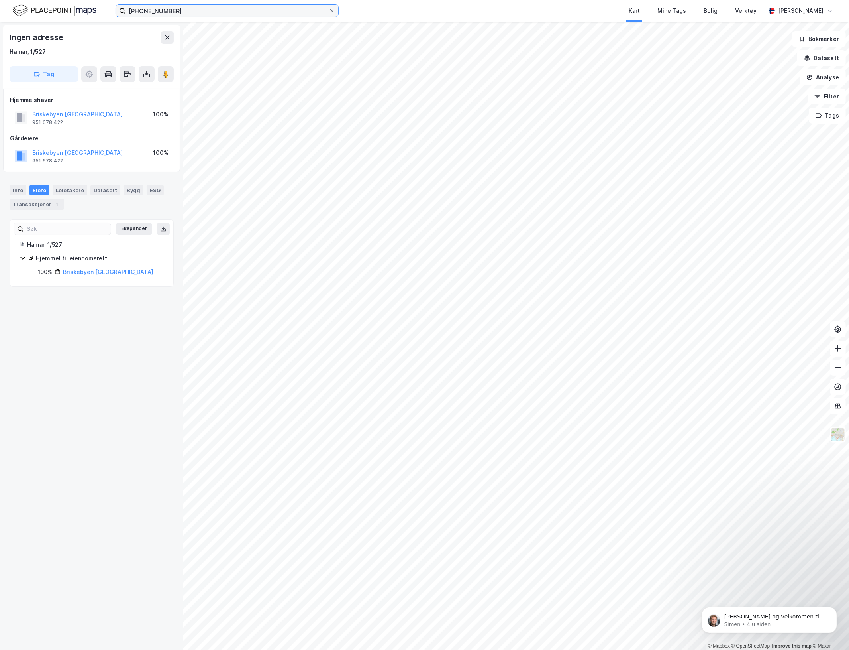
click at [216, 16] on input "[PHONE_NUMBER]" at bounding box center [227, 11] width 203 height 12
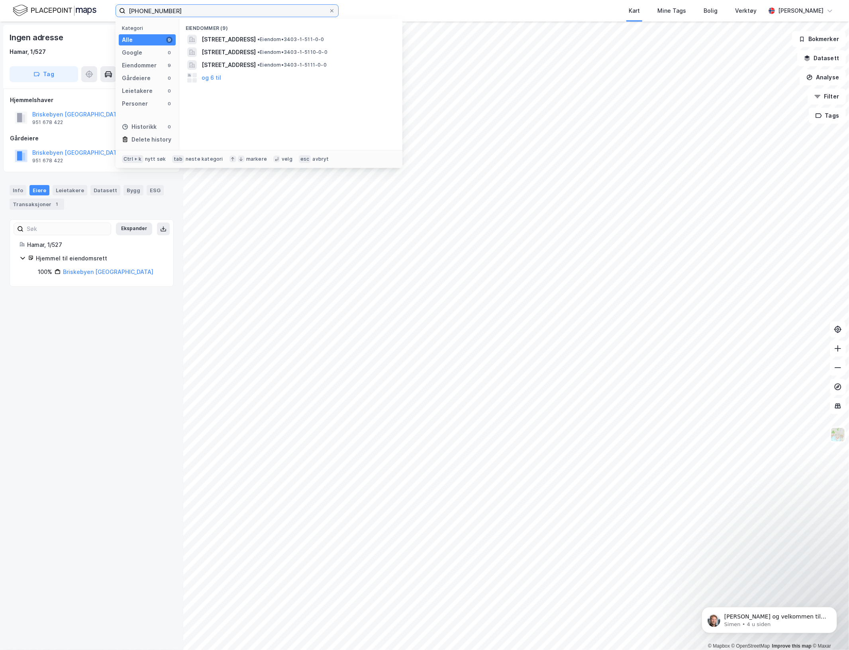
click at [159, 11] on input "[PHONE_NUMBER]" at bounding box center [227, 11] width 203 height 12
drag, startPoint x: 159, startPoint y: 11, endPoint x: 165, endPoint y: 26, distance: 16.6
click at [159, 13] on input "[PHONE_NUMBER]" at bounding box center [227, 11] width 203 height 12
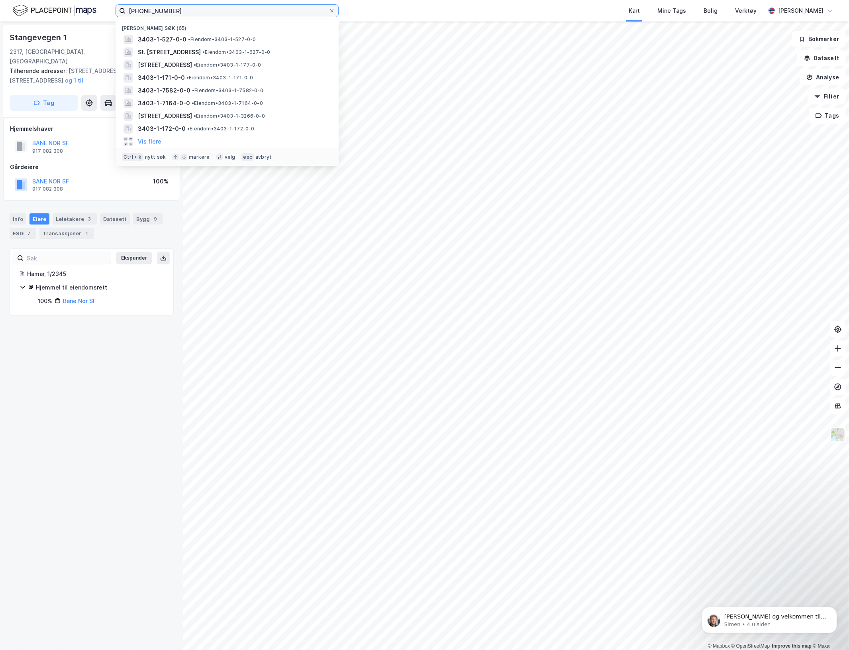
click at [162, 11] on input "[PHONE_NUMBER]" at bounding box center [227, 11] width 203 height 12
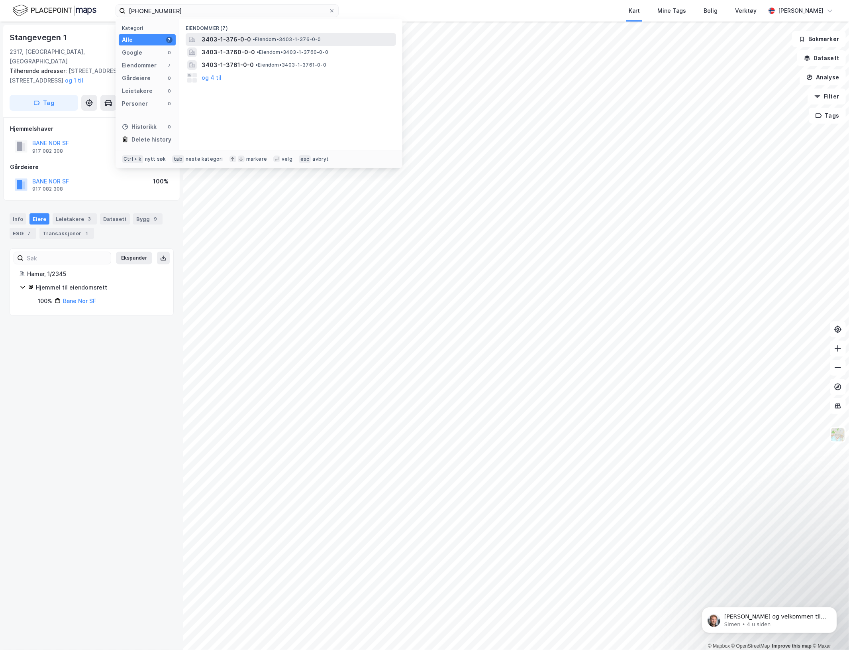
click at [243, 38] on span "3403-1-376-0-0" at bounding box center [226, 40] width 49 height 10
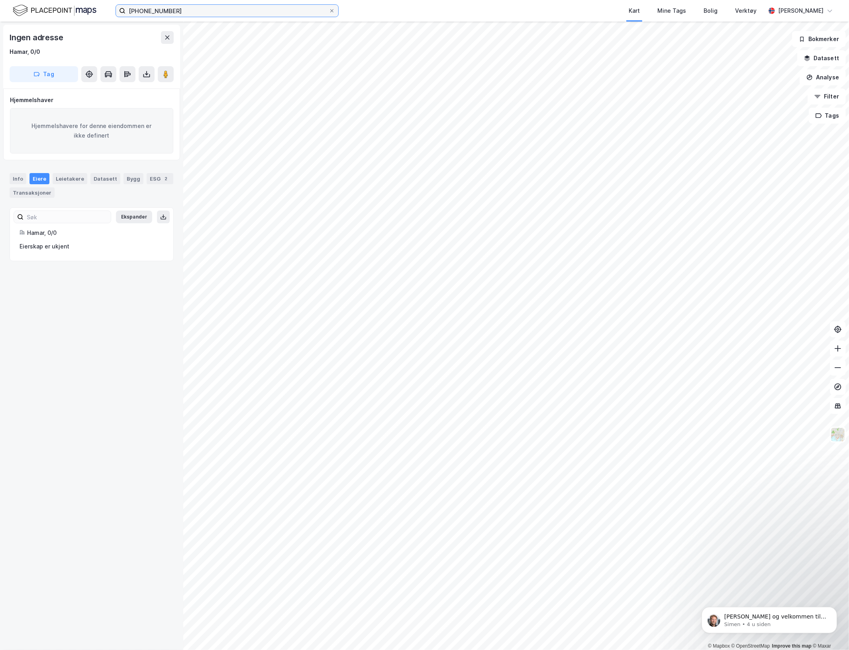
click at [177, 8] on input "[PHONE_NUMBER]" at bounding box center [227, 11] width 203 height 12
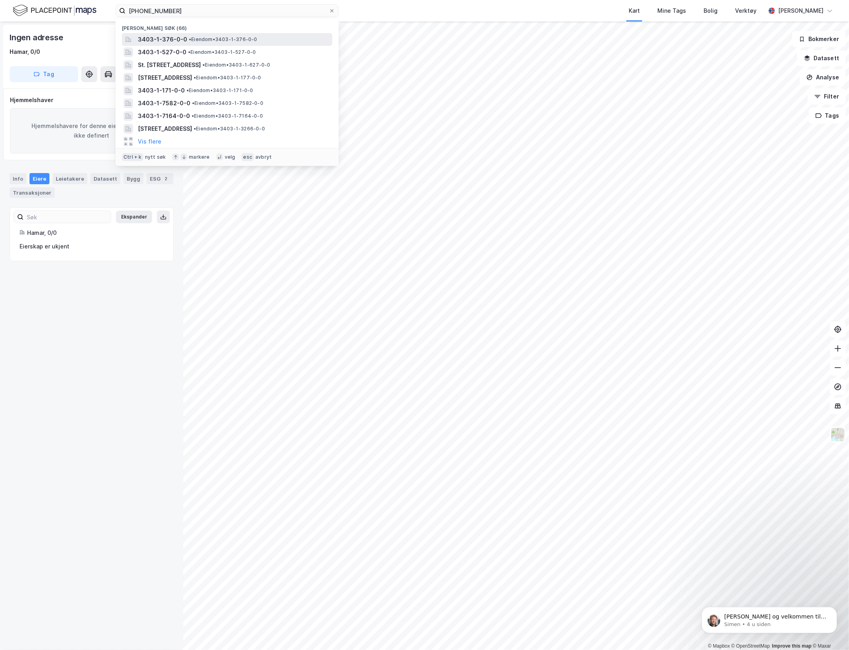
click at [177, 35] on span "3403-1-376-0-0" at bounding box center [162, 40] width 49 height 10
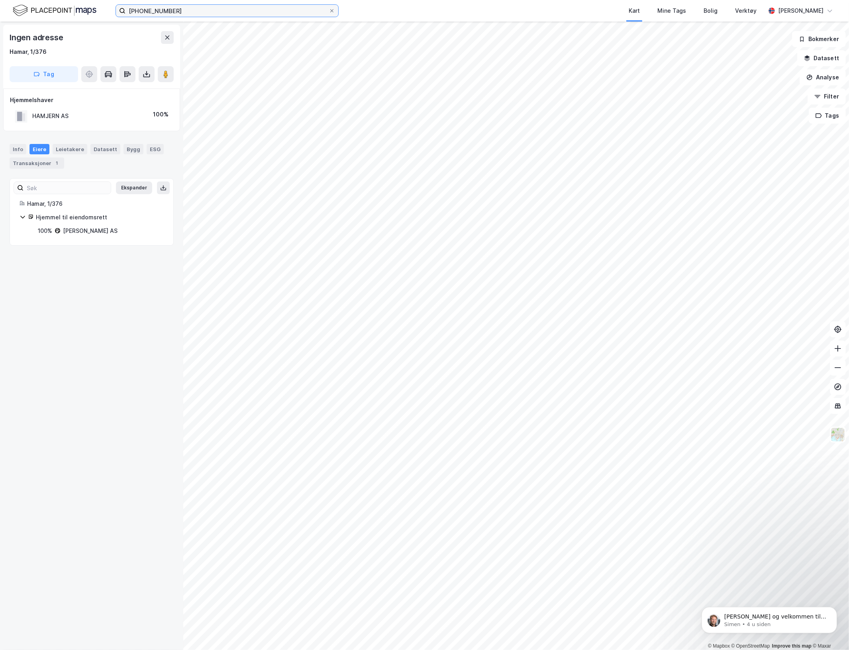
click at [157, 10] on input "[PHONE_NUMBER]" at bounding box center [227, 11] width 203 height 12
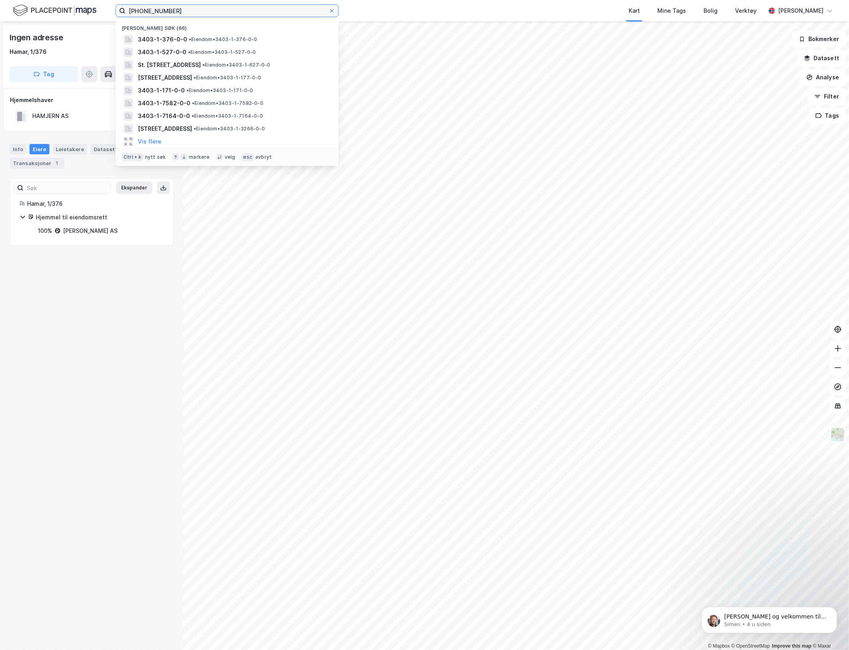
click at [157, 10] on input "[PHONE_NUMBER]" at bounding box center [227, 11] width 203 height 12
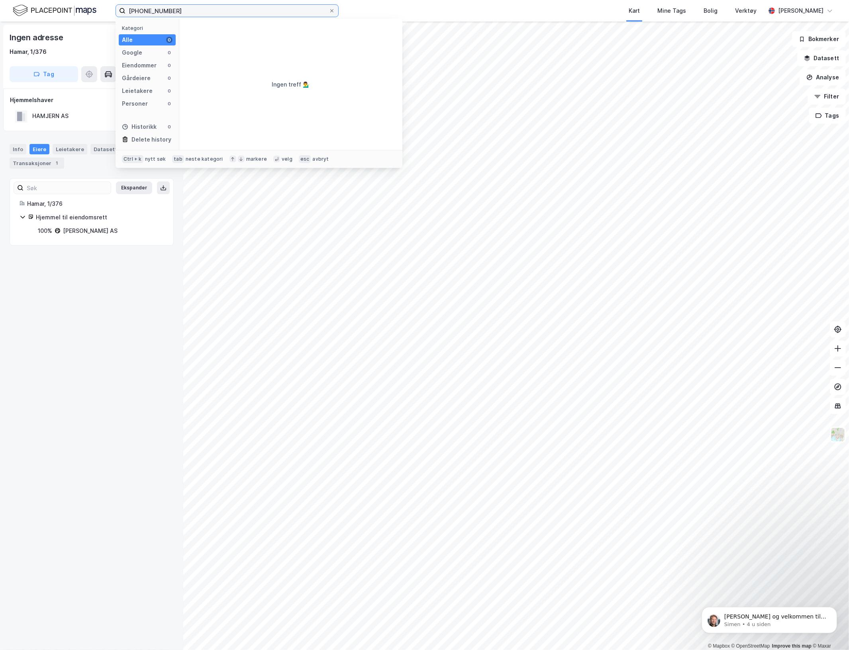
click at [172, 9] on input "[PHONE_NUMBER]" at bounding box center [227, 11] width 203 height 12
click at [163, 8] on input "[PHONE_NUMBER]" at bounding box center [227, 11] width 203 height 12
type input "[PHONE_NUMBER]"
click at [124, 341] on div "Ingen adresse Hamar, 1/376 Tag Hjemmelshaver HAMJERN AS 100% Info Eiere Leietak…" at bounding box center [91, 336] width 183 height 628
